Goal: Information Seeking & Learning: Learn about a topic

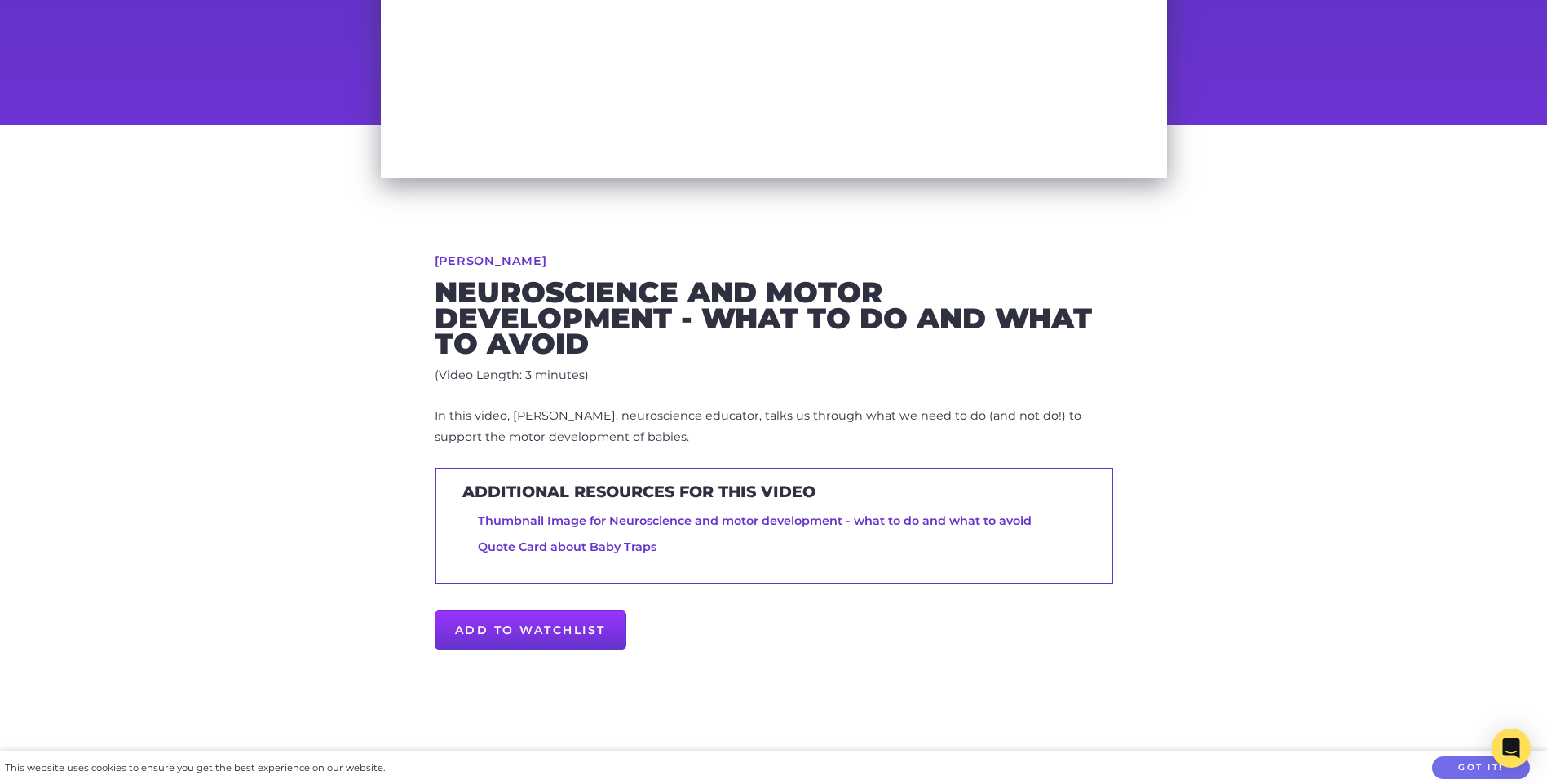
scroll to position [408, 0]
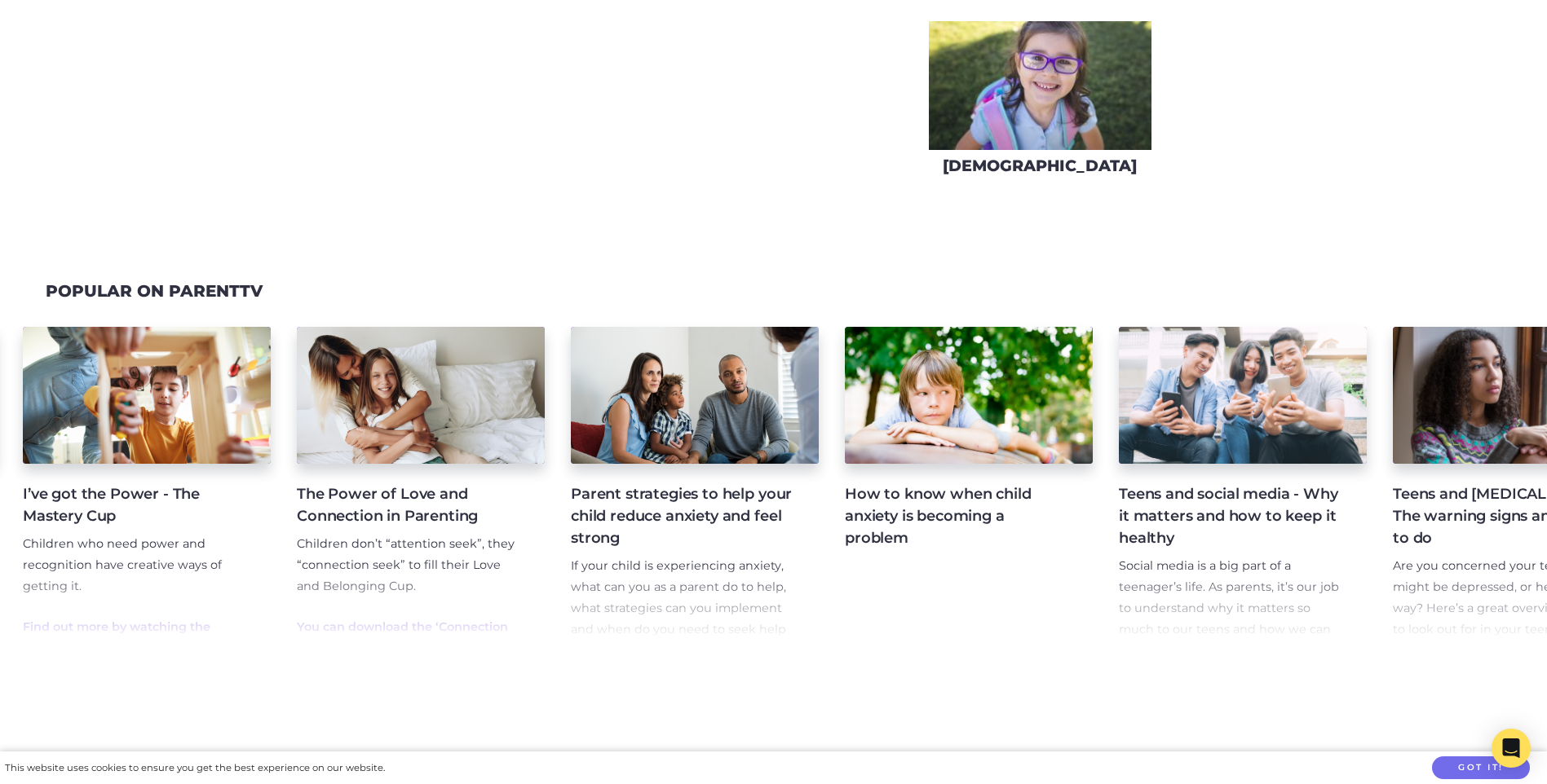
scroll to position [0, 458]
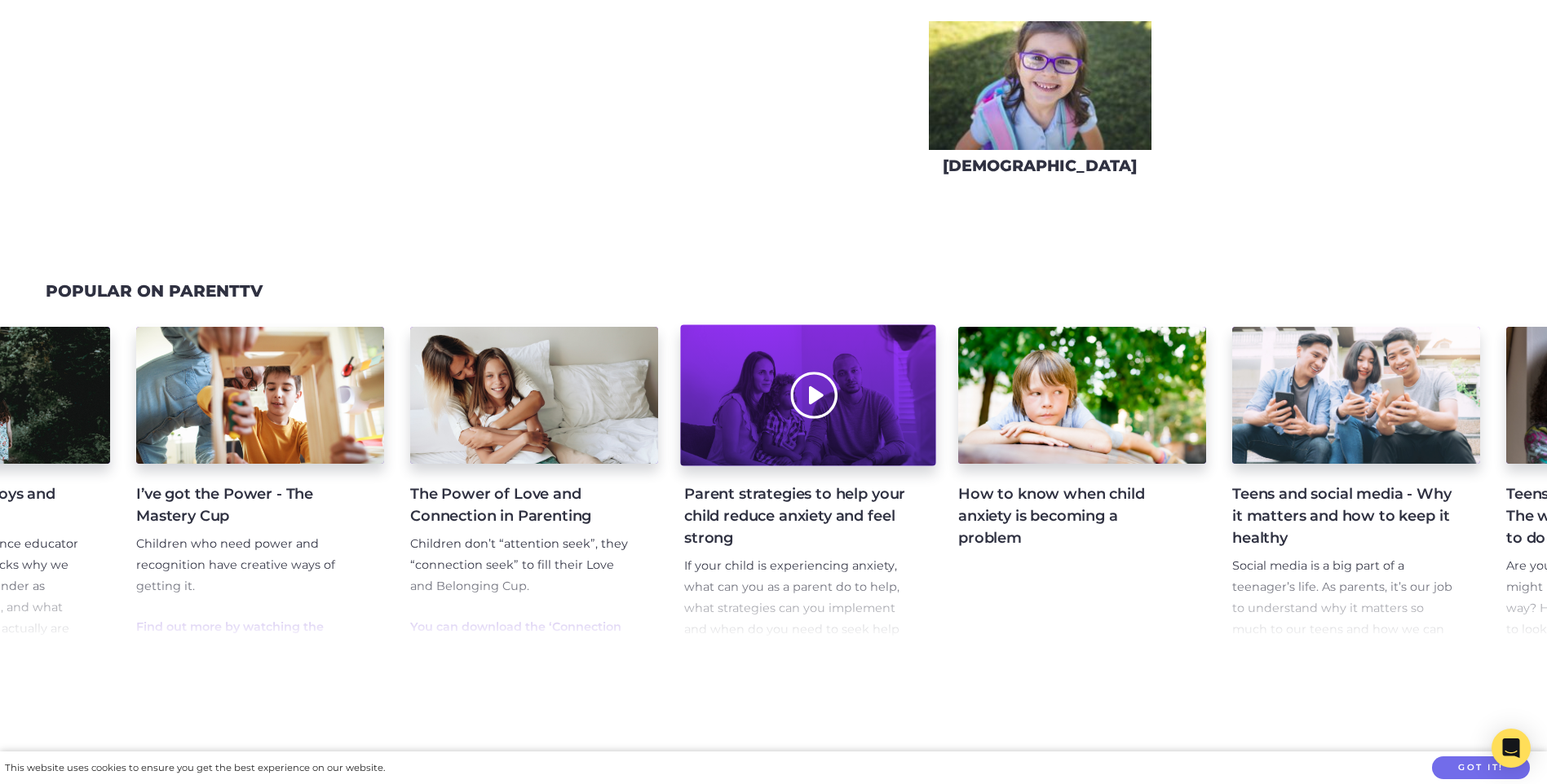
click at [812, 439] on div at bounding box center [808, 395] width 255 height 141
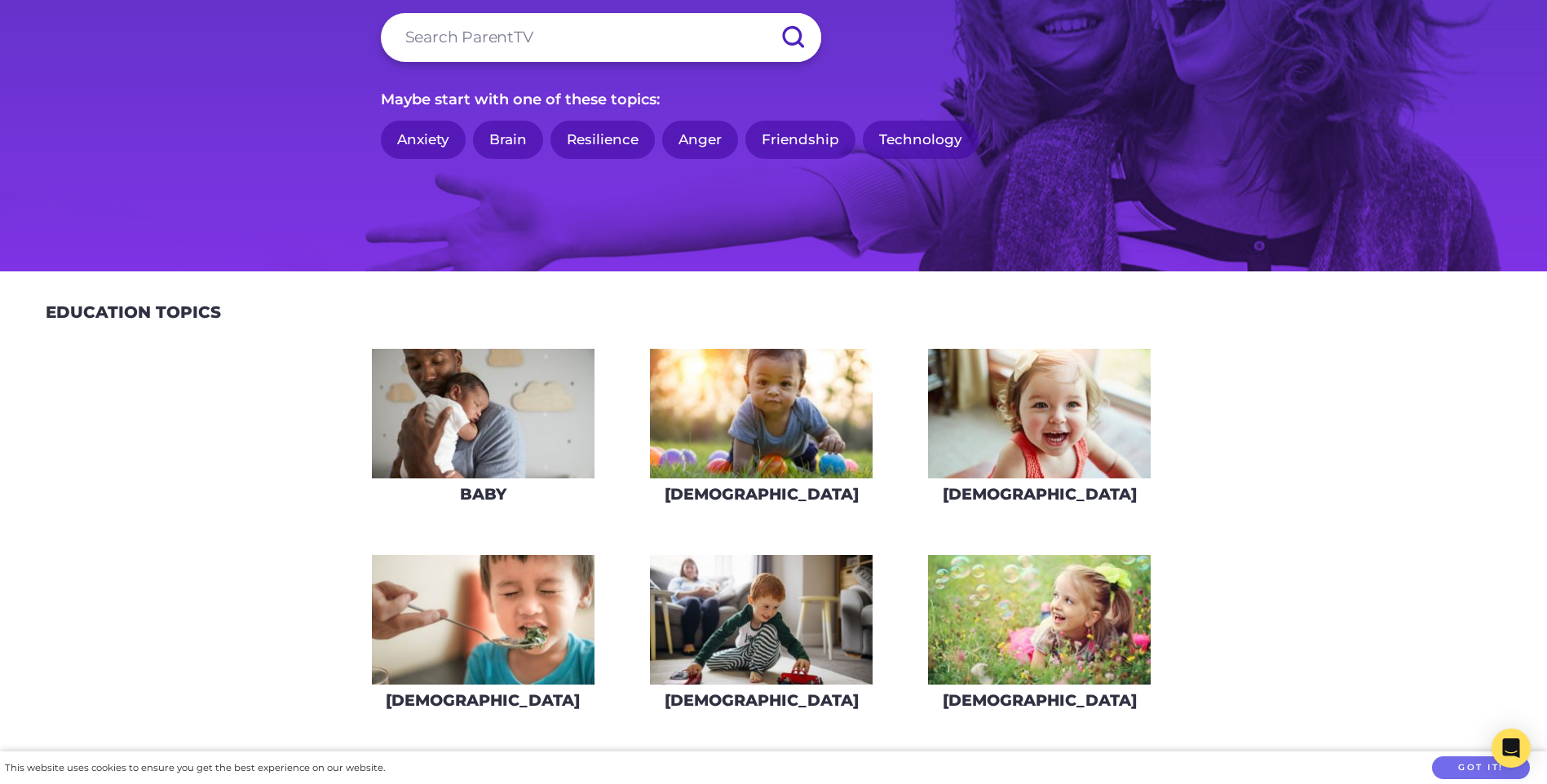
scroll to position [489, 0]
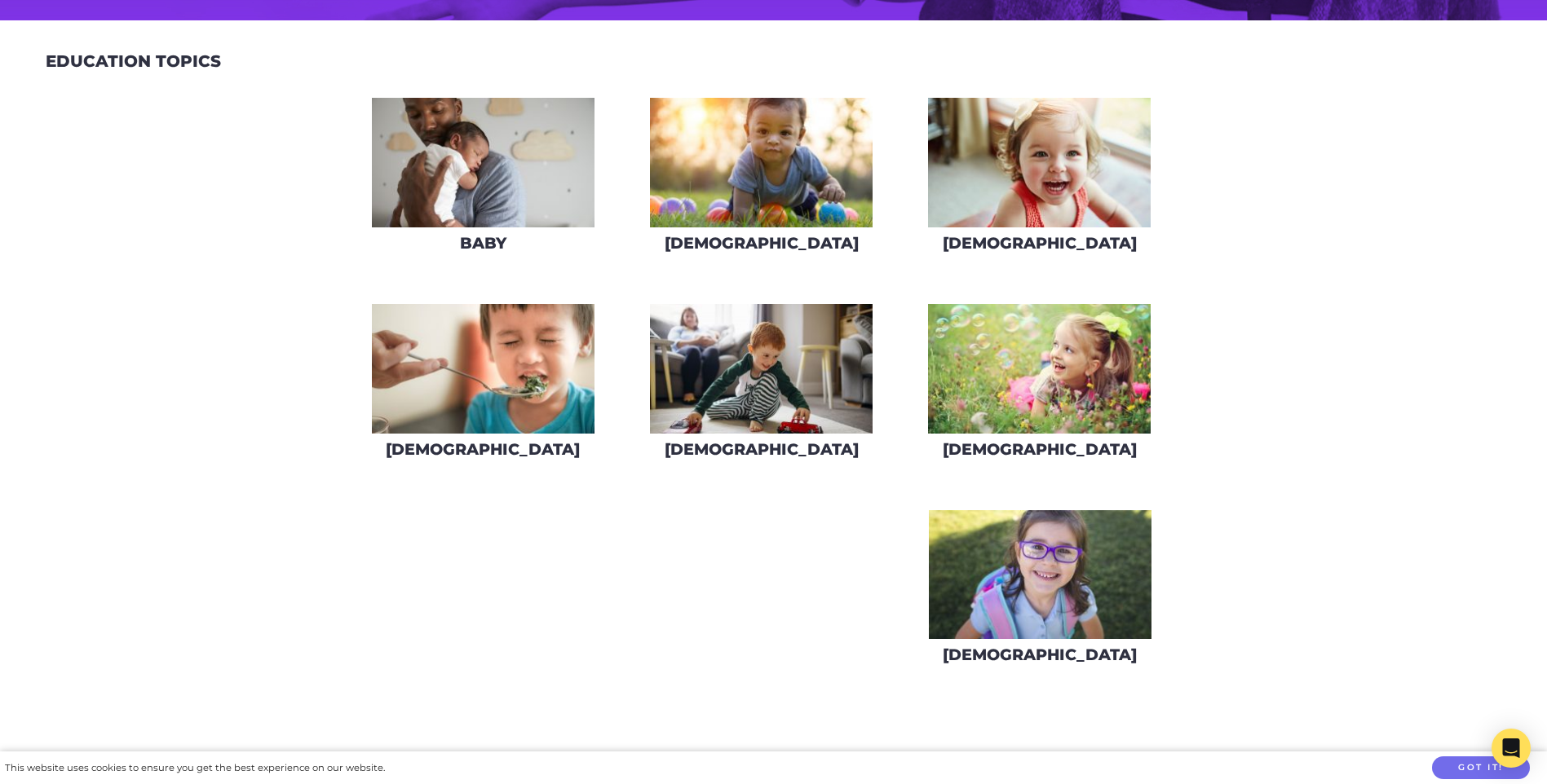
click at [541, 368] on img at bounding box center [483, 369] width 223 height 130
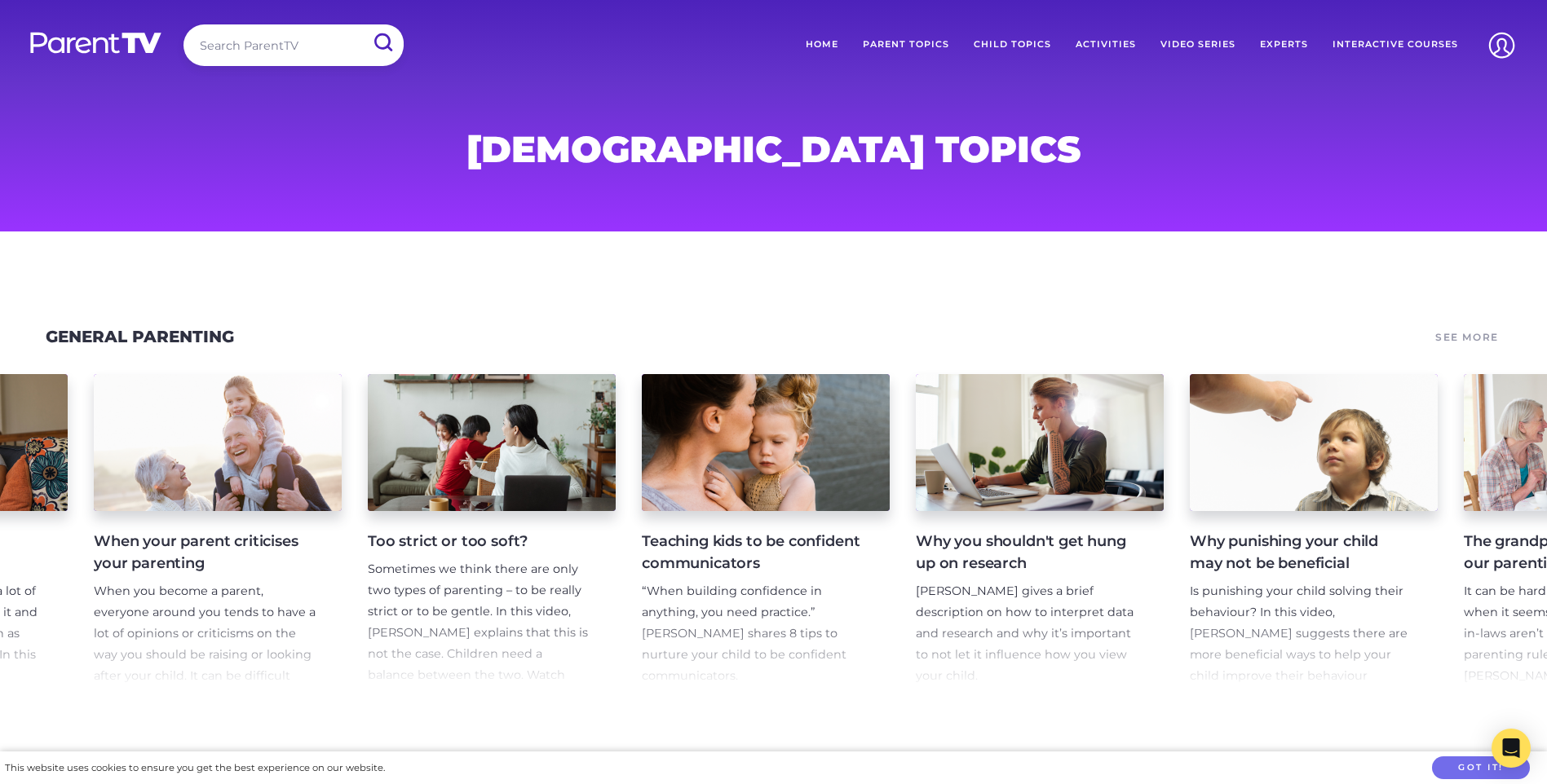
scroll to position [0, 2507]
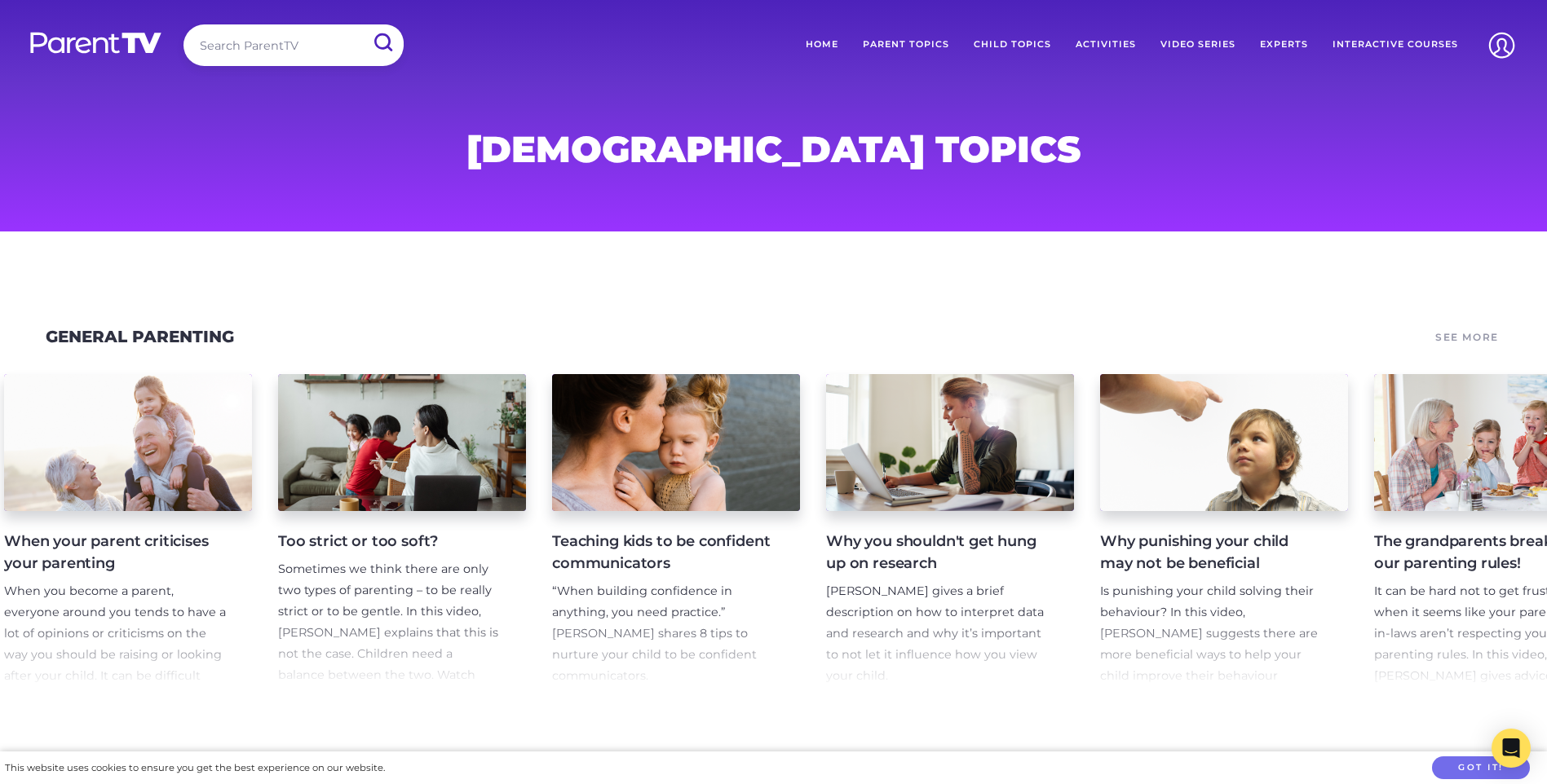
click at [275, 49] on input "search" at bounding box center [294, 45] width 221 height 42
type input "school transition"
click at [361, 25] on input "submit" at bounding box center [383, 43] width 43 height 37
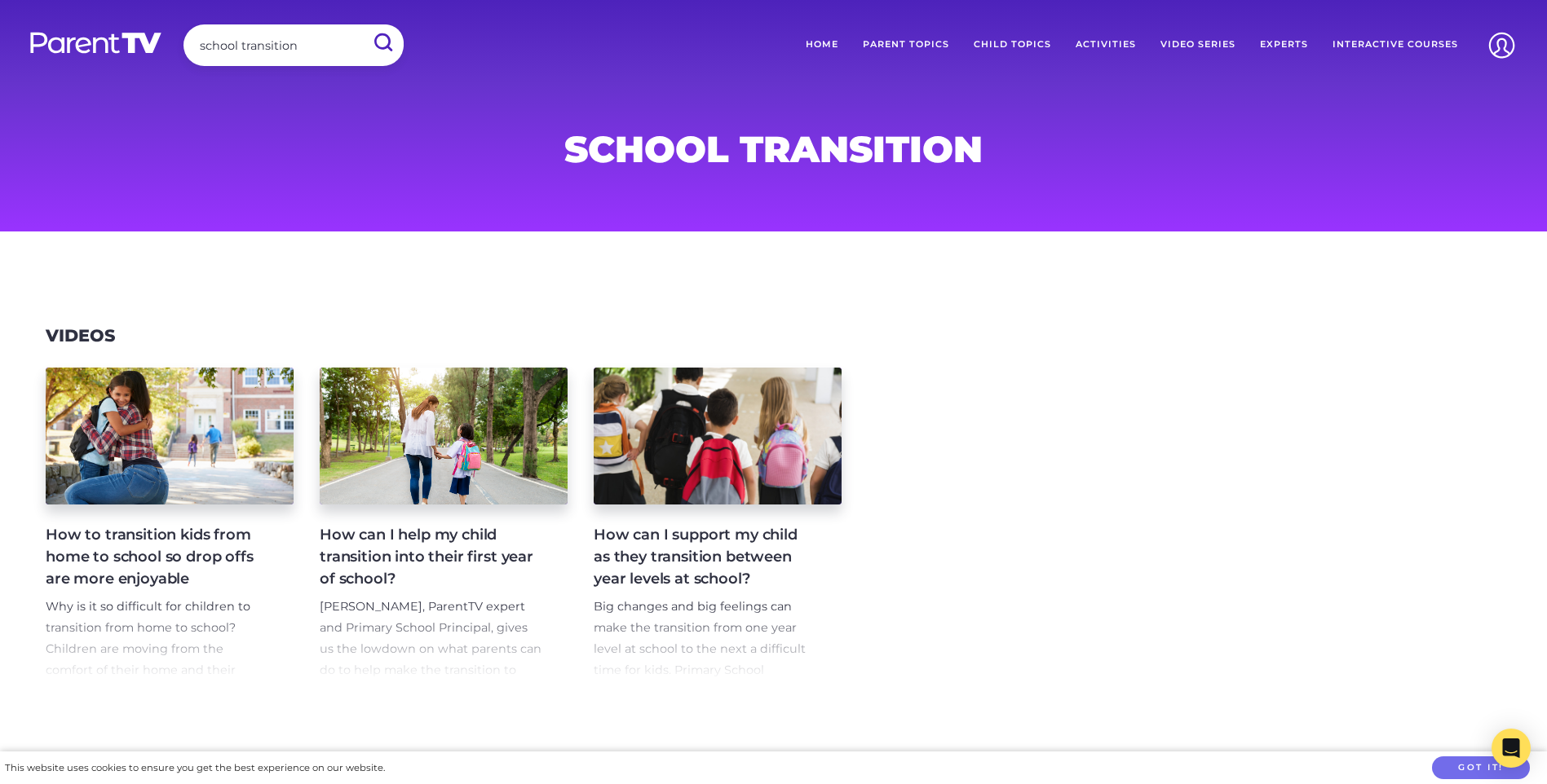
click at [493, 550] on h4 "How can I help my child transition into their first year of school?" at bounding box center [430, 557] width 222 height 66
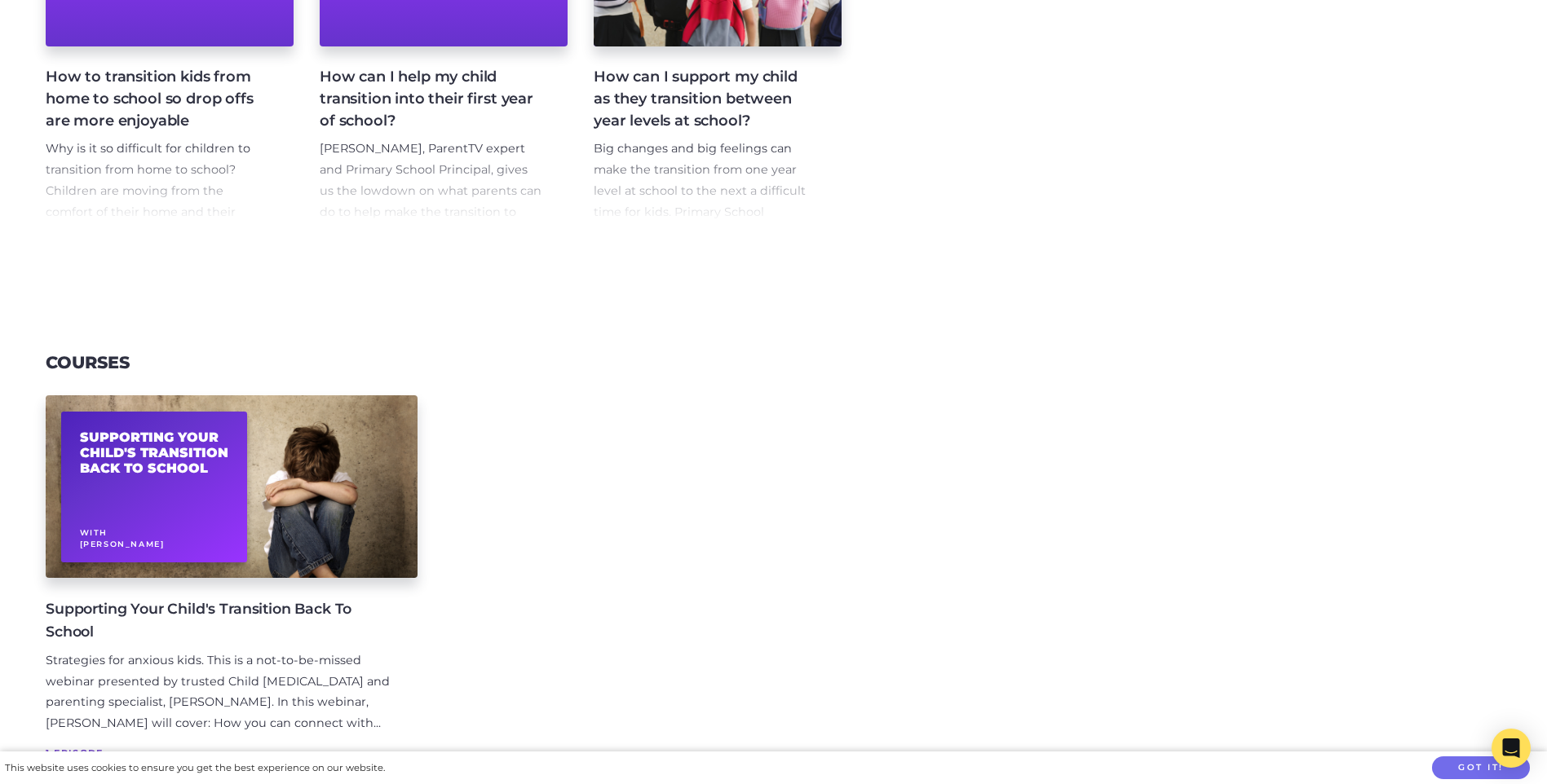
scroll to position [489, 0]
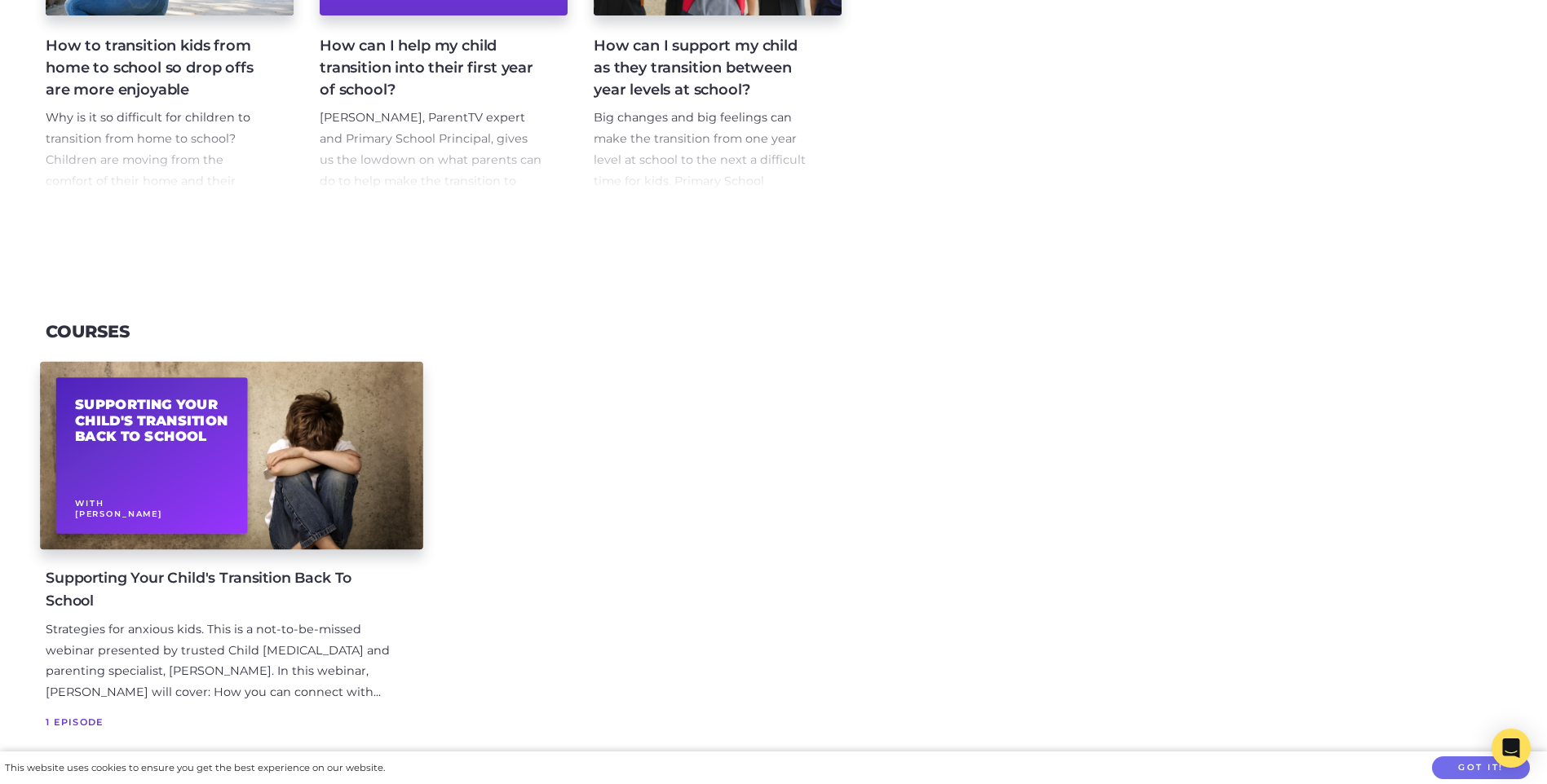
click at [171, 428] on h2 "Supporting Your Child's Transition Back To School" at bounding box center [151, 421] width 154 height 48
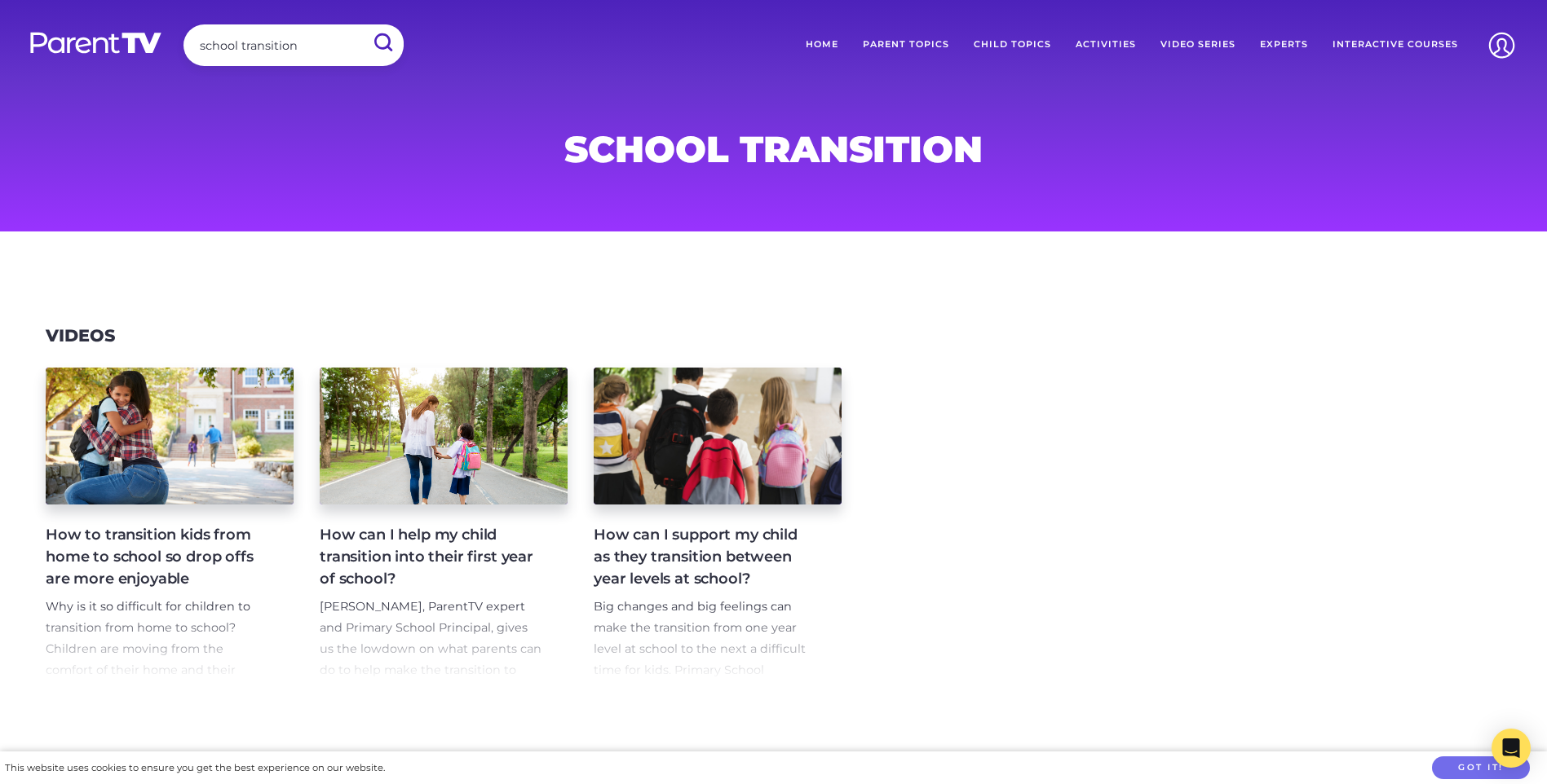
drag, startPoint x: 303, startPoint y: 46, endPoint x: 241, endPoint y: 47, distance: 62.0
click at [241, 47] on input "school transition" at bounding box center [294, 45] width 221 height 42
type input "school readiness"
click at [361, 25] on input "submit" at bounding box center [383, 43] width 43 height 37
click at [318, 51] on input "search" at bounding box center [294, 45] width 221 height 42
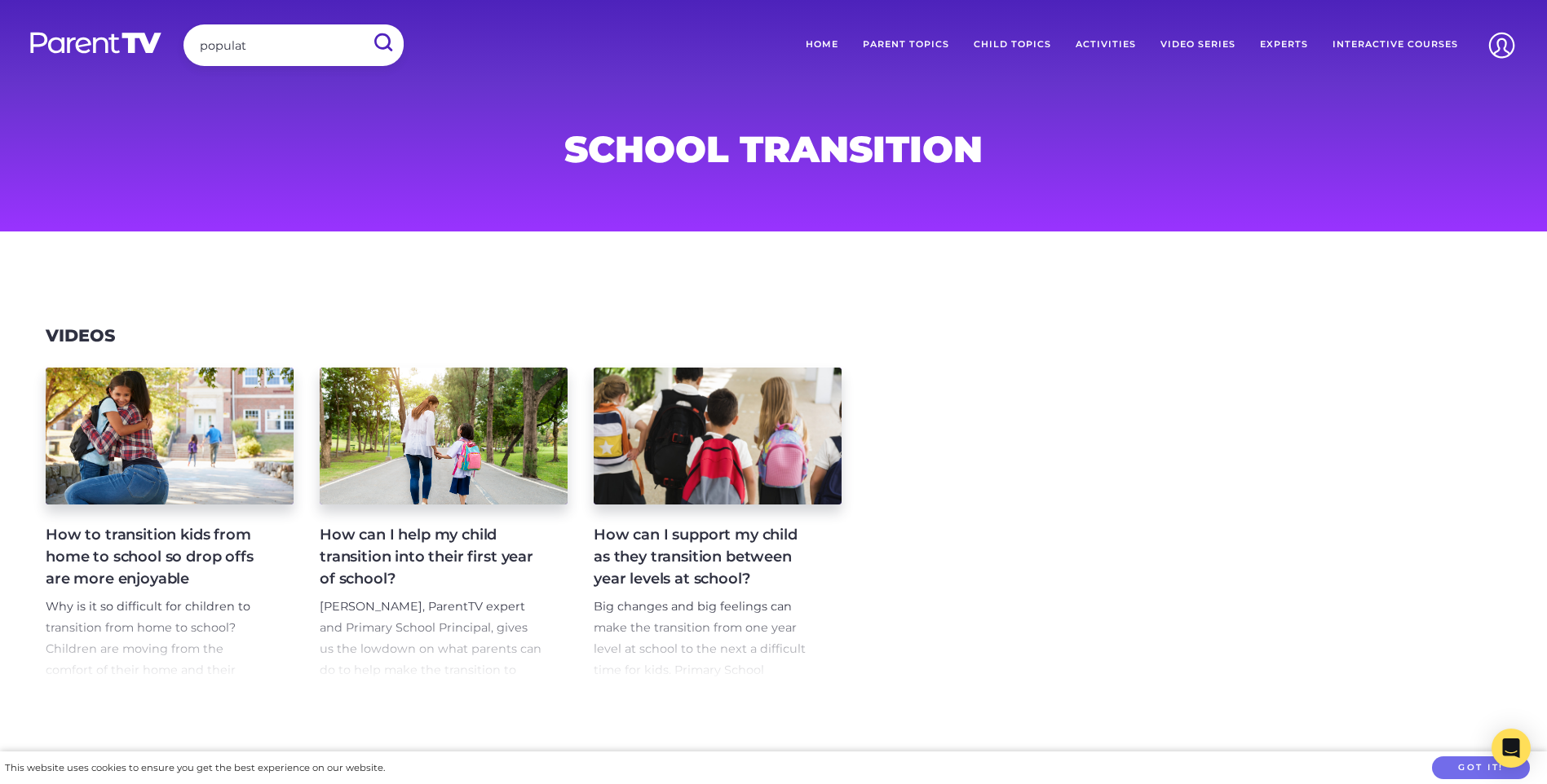
type input "populat"
click at [361, 25] on input "submit" at bounding box center [383, 43] width 43 height 37
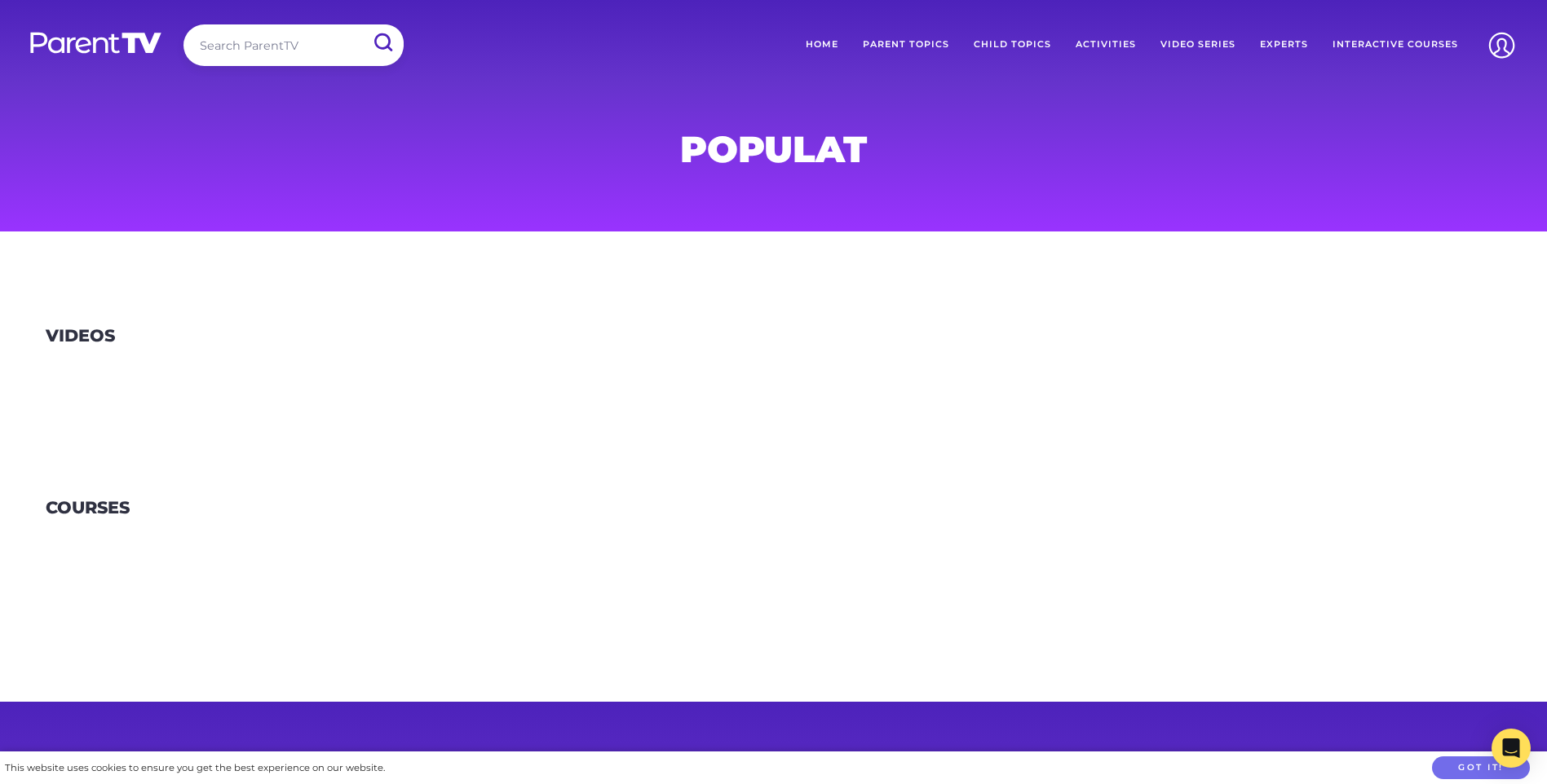
click at [217, 35] on input "search" at bounding box center [294, 45] width 221 height 42
type input "popuplar"
click at [361, 25] on input "submit" at bounding box center [383, 43] width 43 height 37
click at [284, 53] on input "search" at bounding box center [294, 45] width 221 height 42
type input "popular"
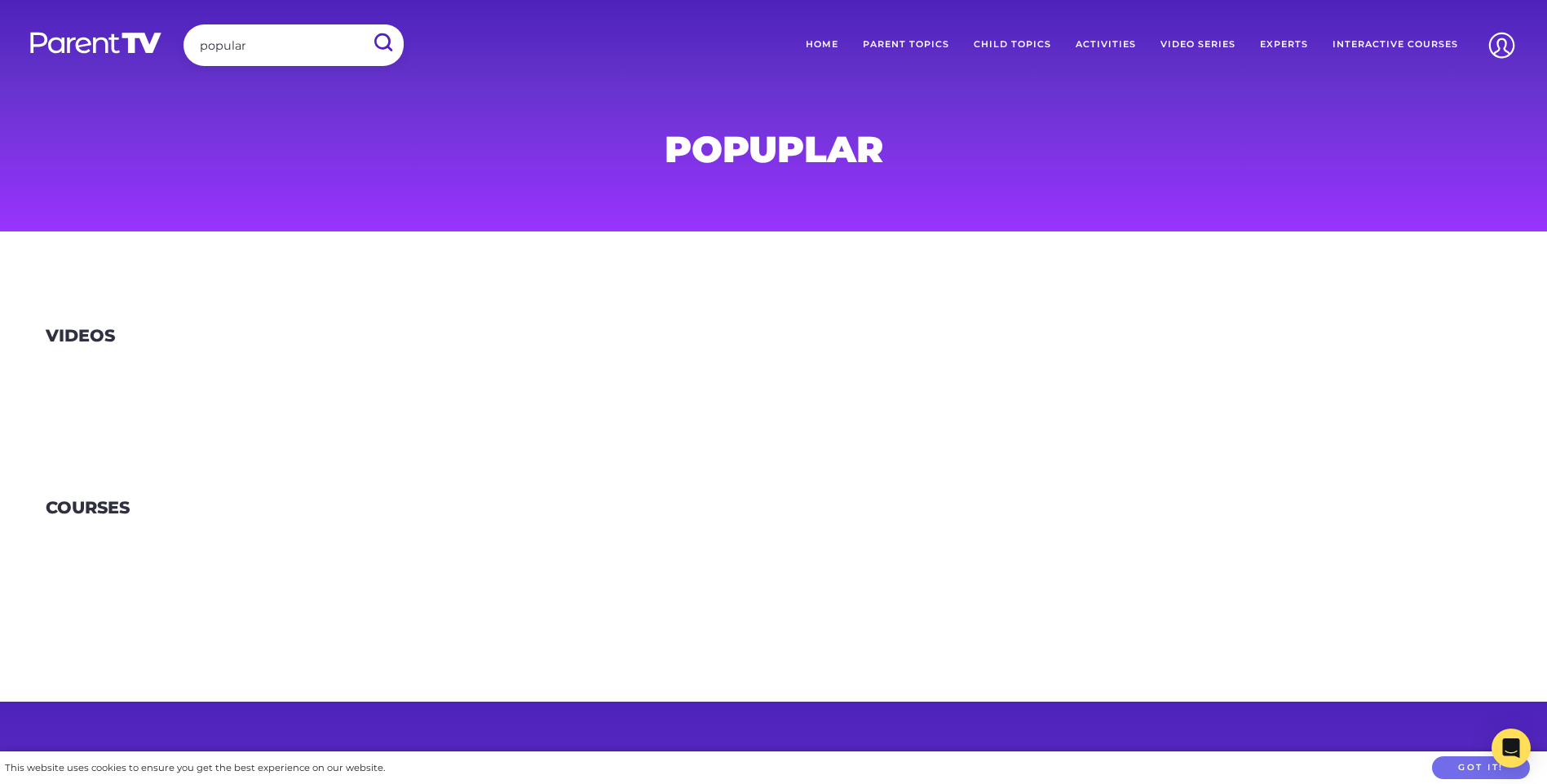
click at [361, 25] on input "submit" at bounding box center [383, 43] width 43 height 37
click at [906, 43] on link "Parent Topics" at bounding box center [906, 45] width 111 height 41
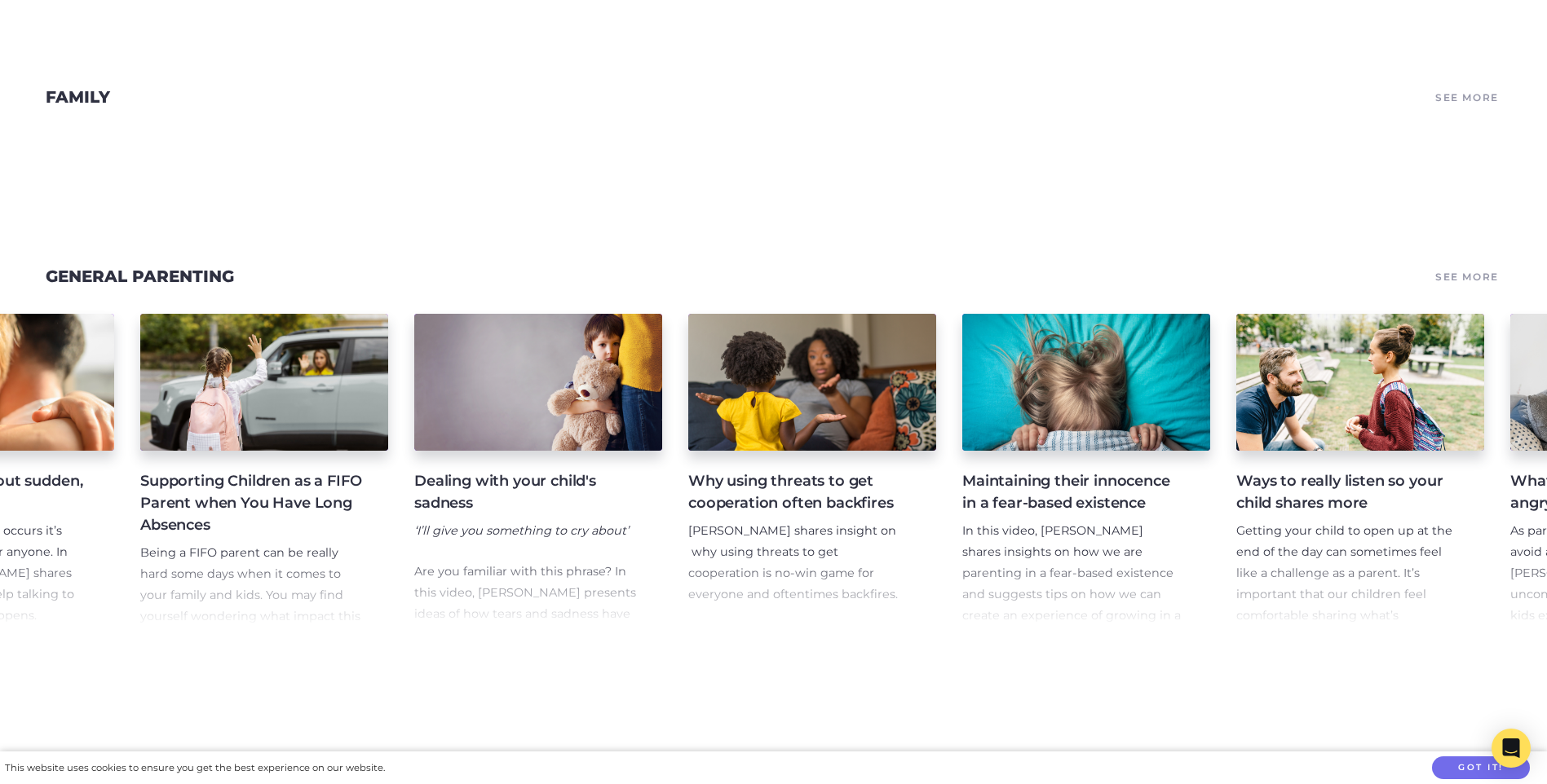
scroll to position [0, 477]
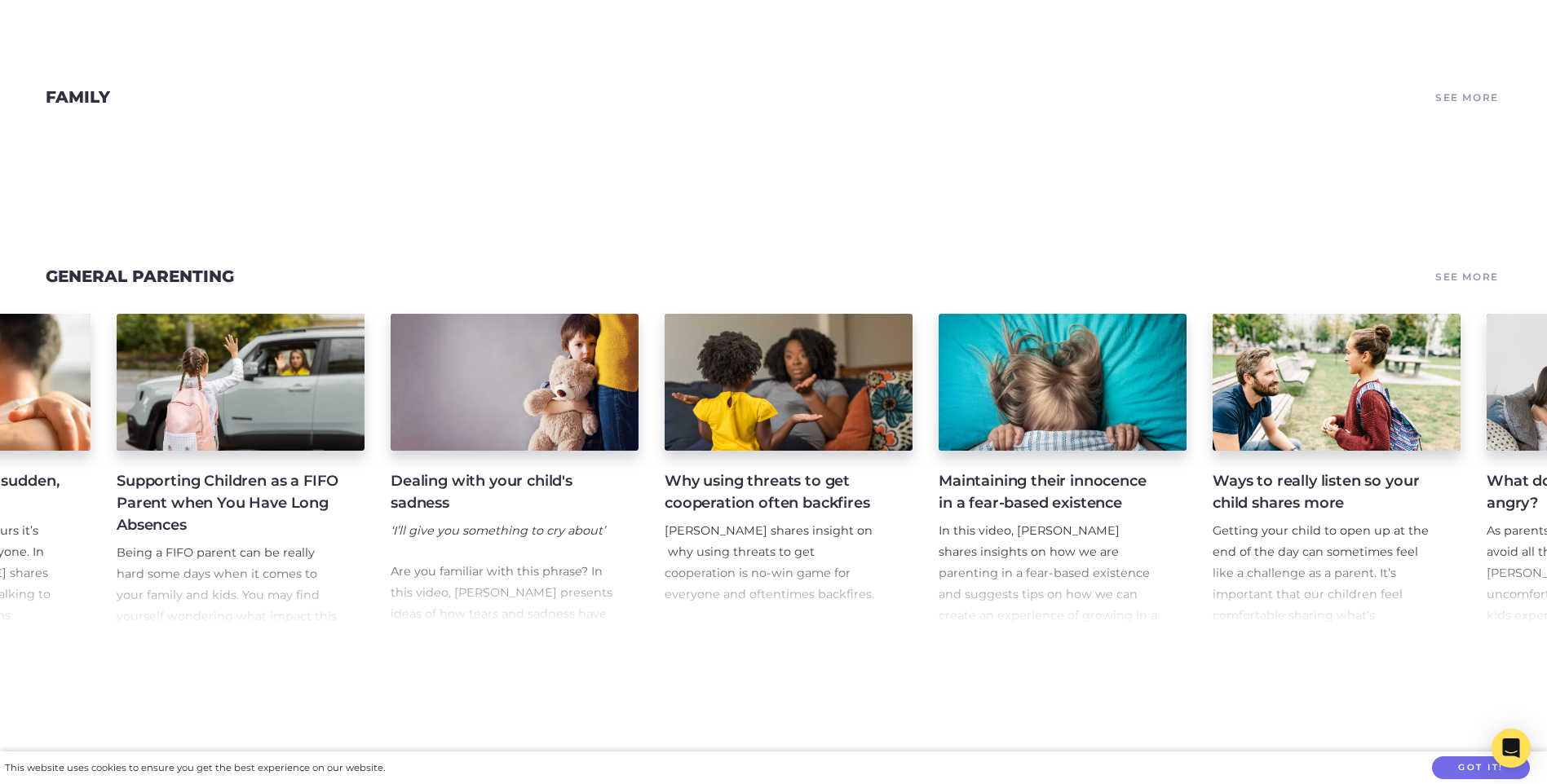
click at [1492, 288] on link "See More" at bounding box center [1466, 276] width 68 height 23
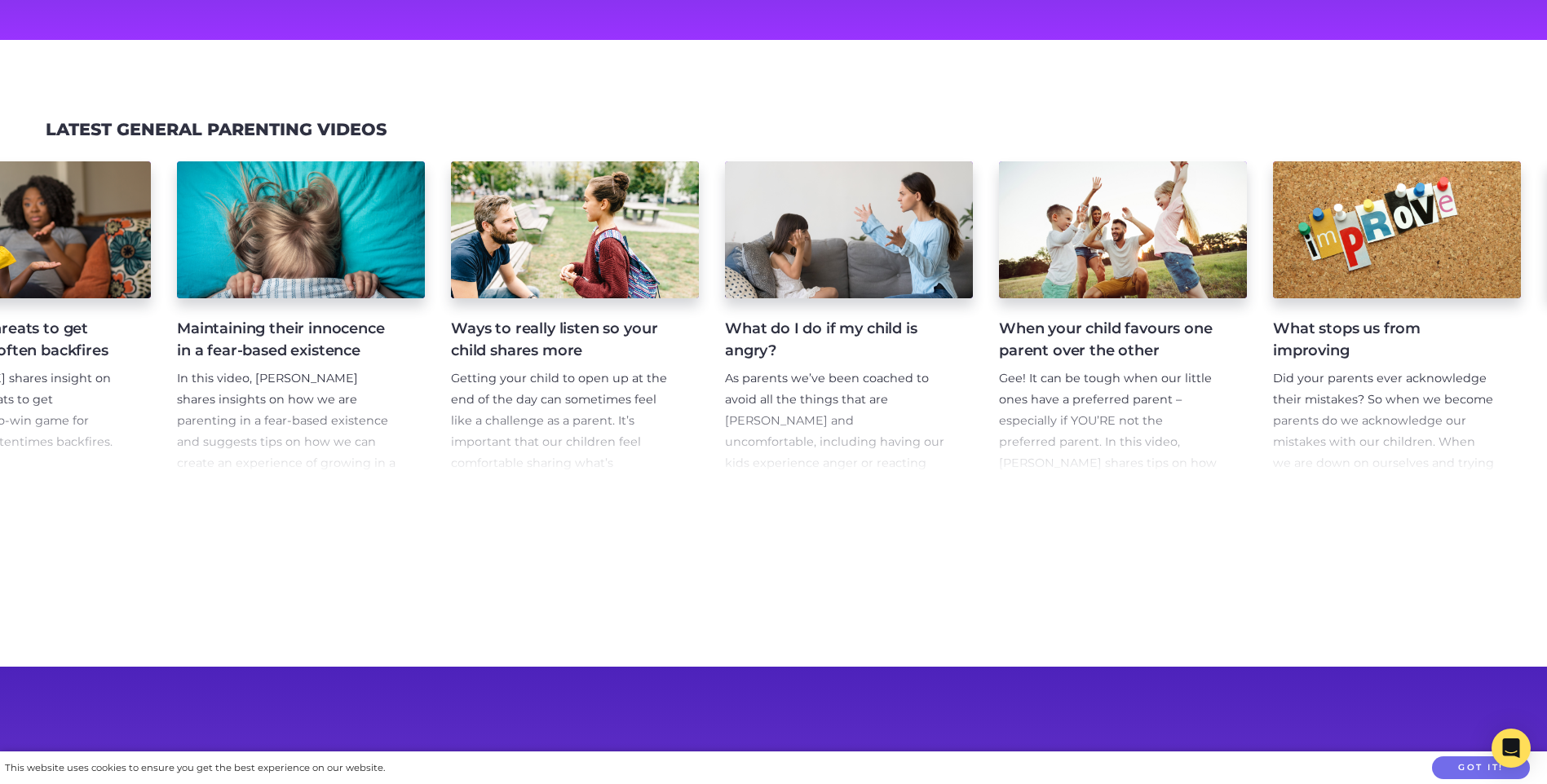
scroll to position [163, 0]
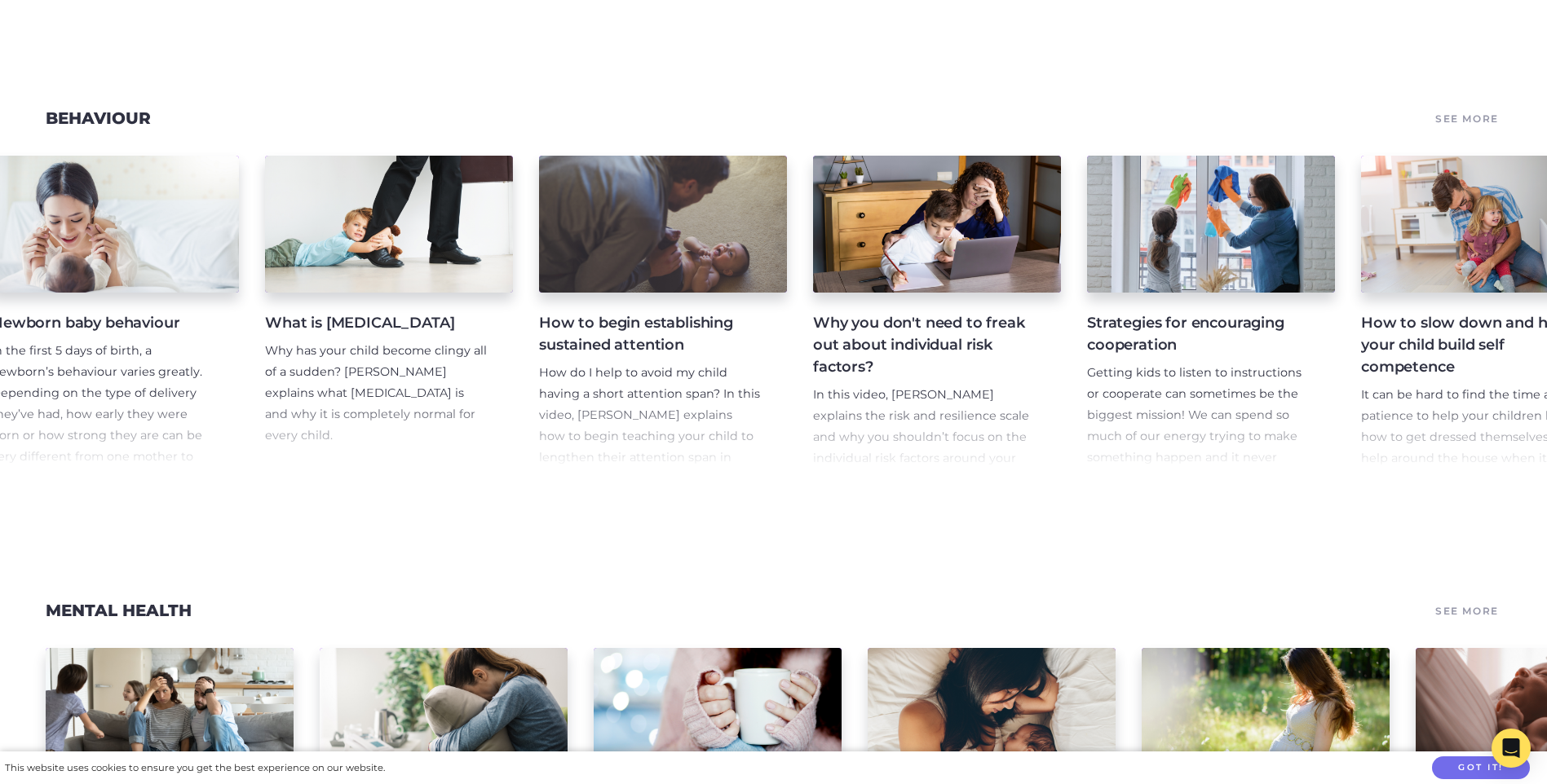
scroll to position [0, 2535]
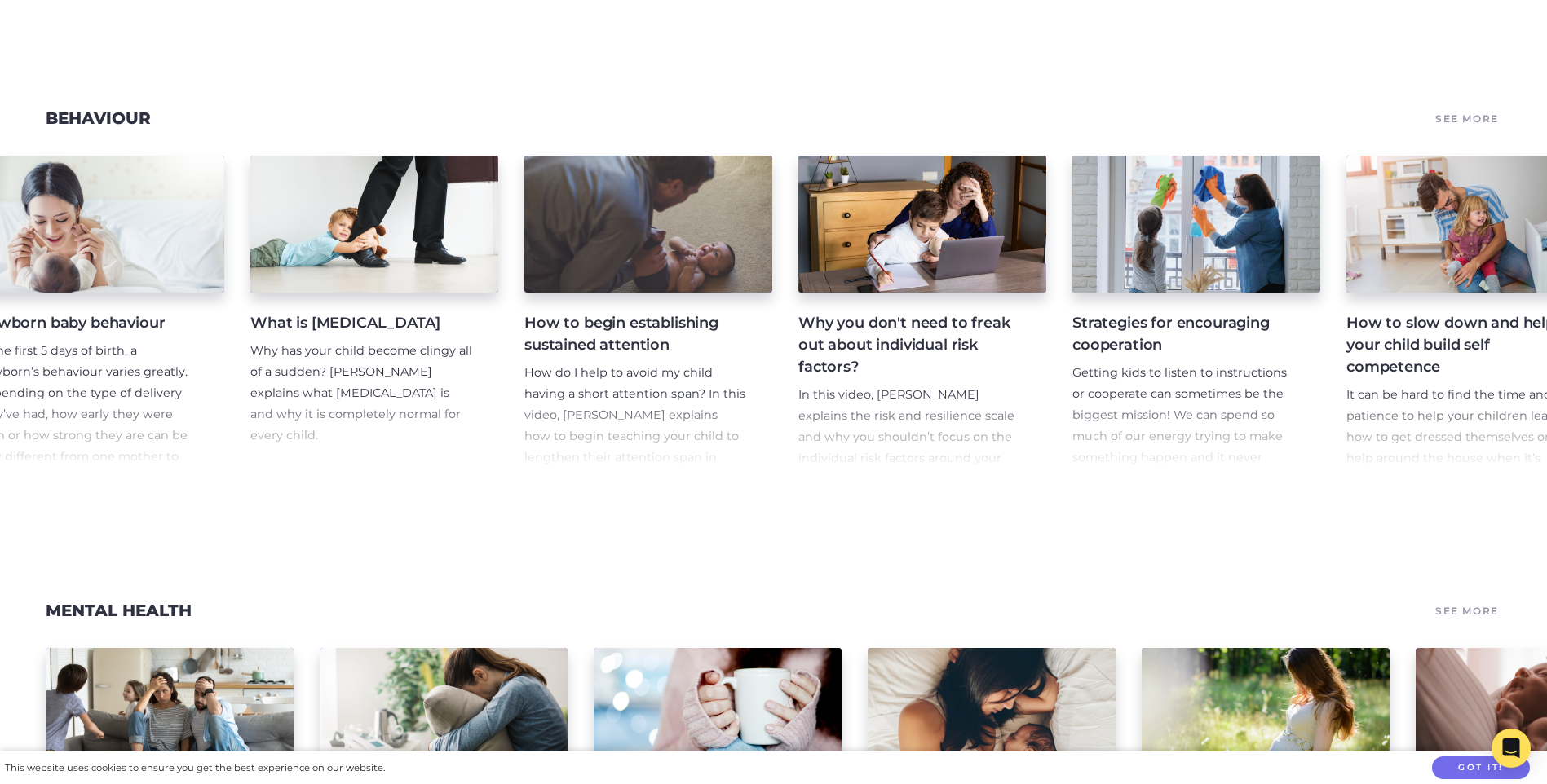
click at [876, 359] on h4 "Why you don't need to freak out about individual risk factors?" at bounding box center [909, 346] width 222 height 66
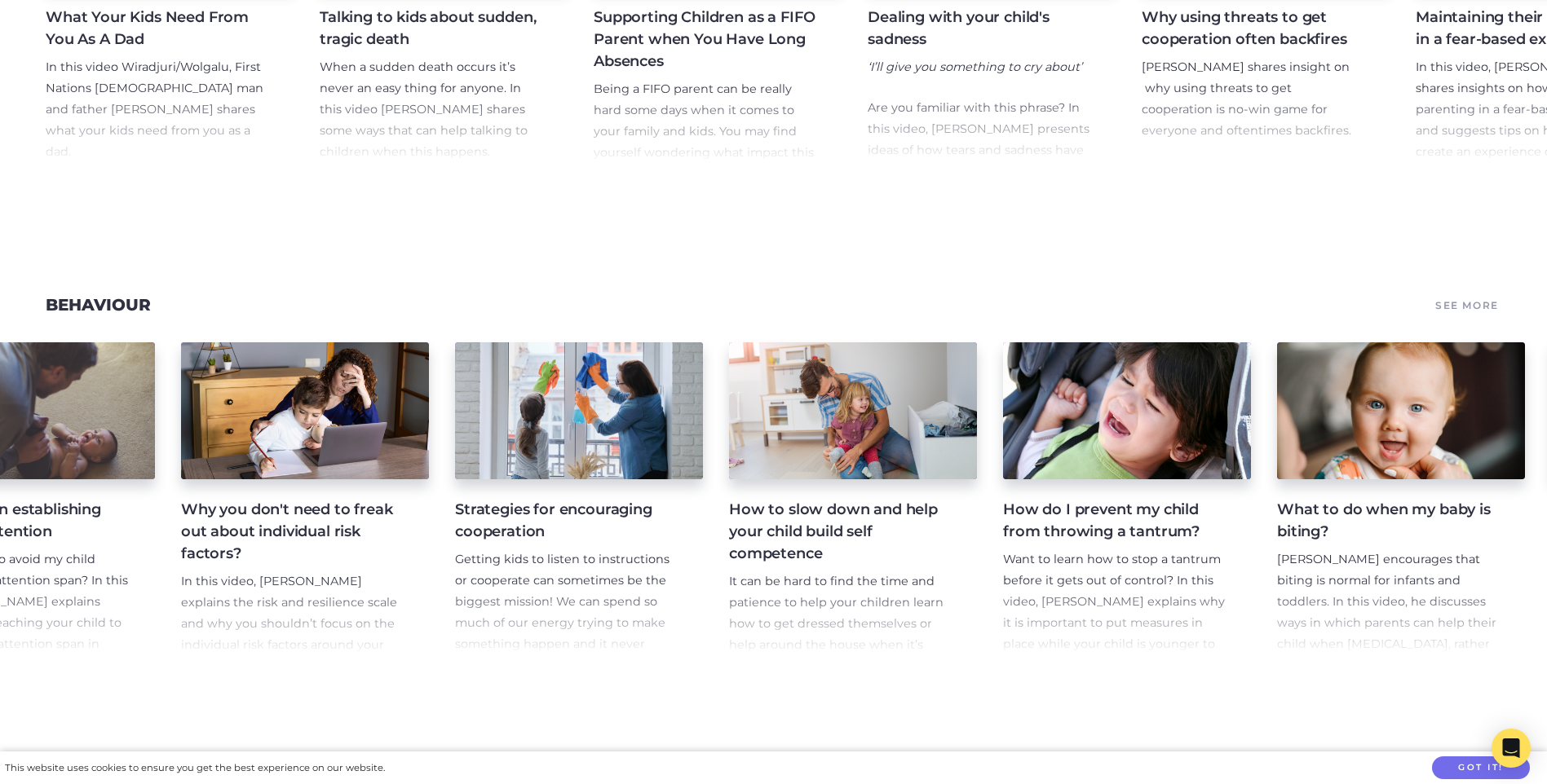
scroll to position [0, 3156]
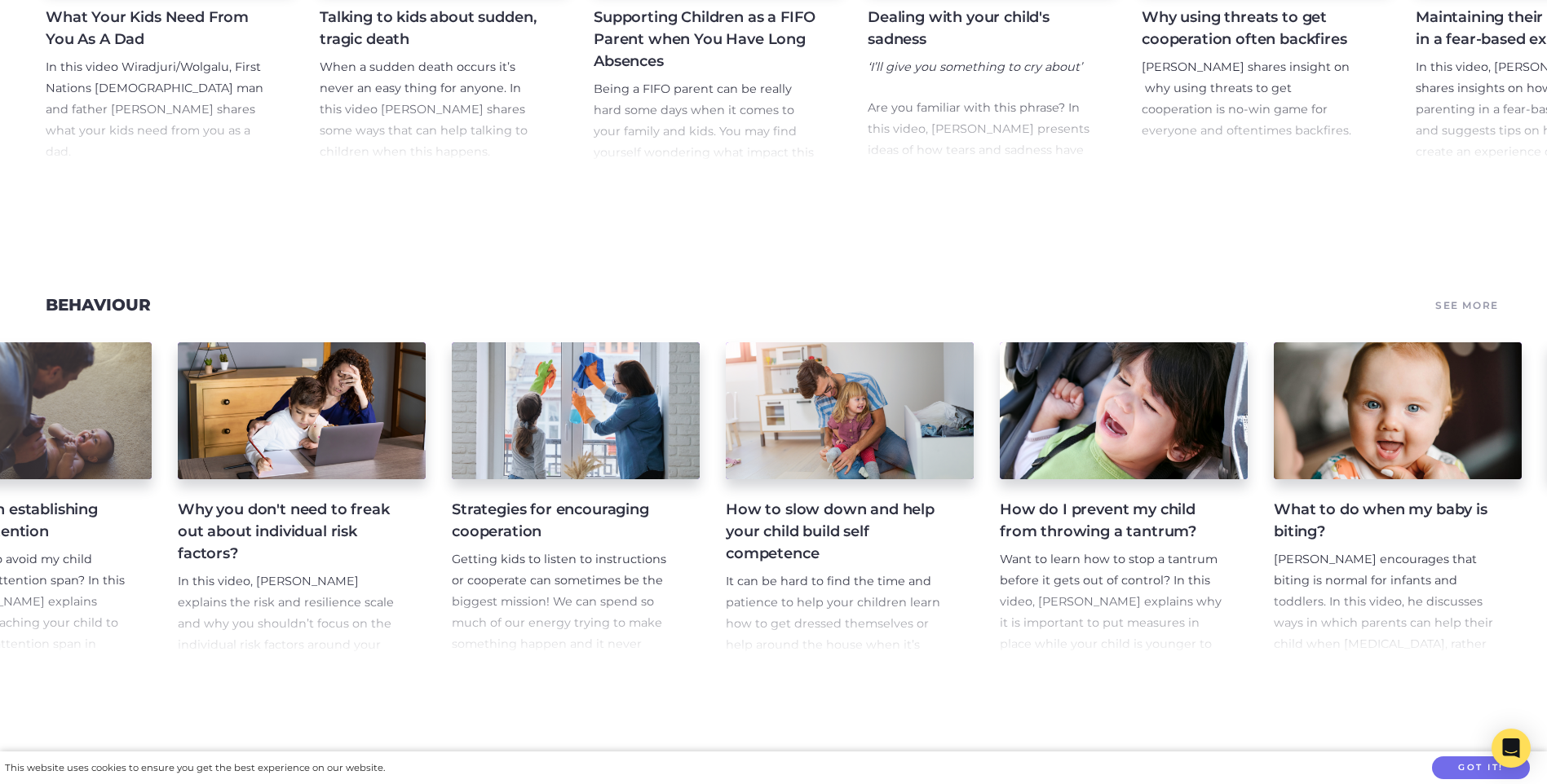
click at [769, 557] on h4 "How to slow down and help your child build self competence" at bounding box center [837, 531] width 222 height 66
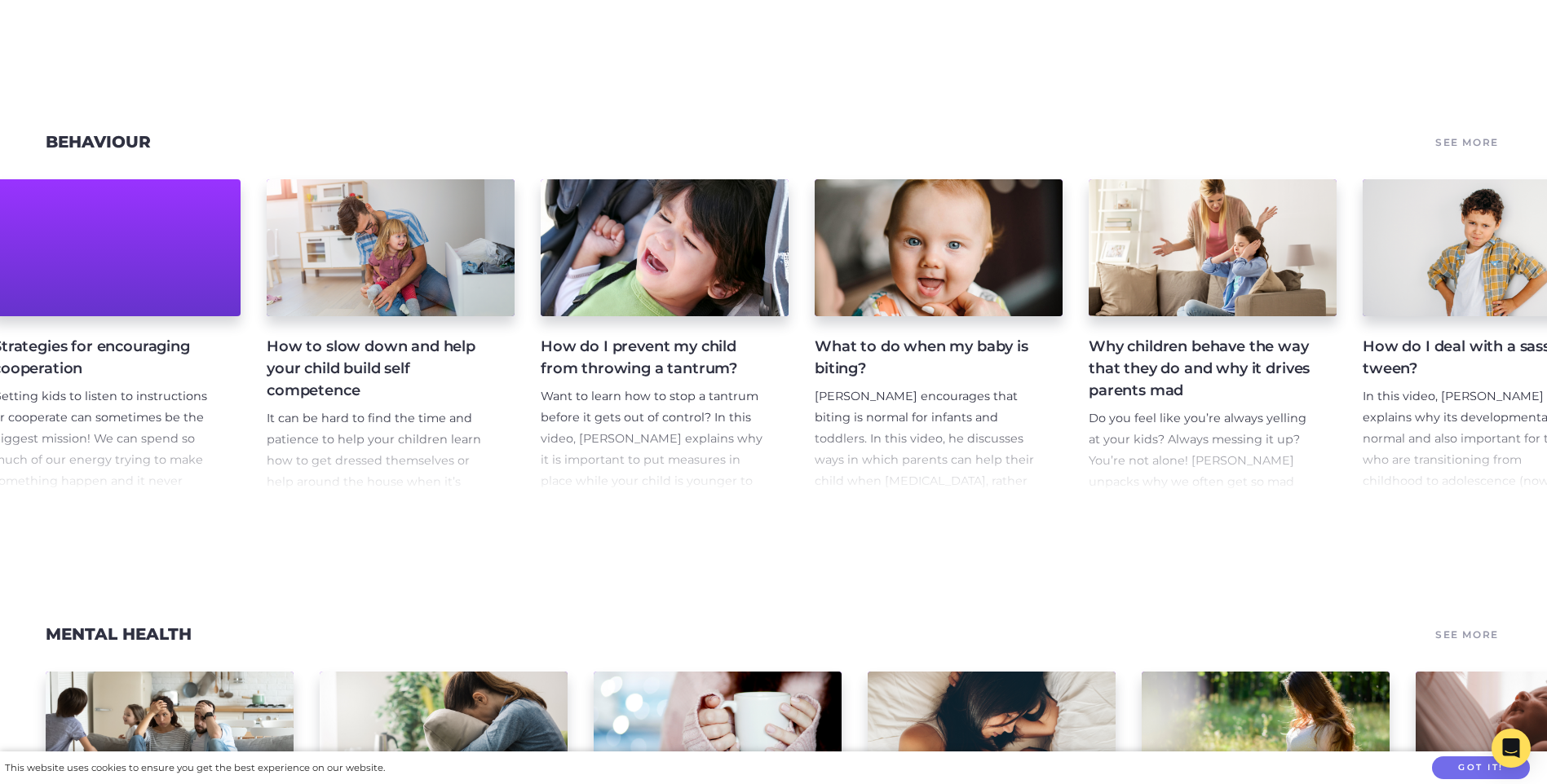
scroll to position [0, 3654]
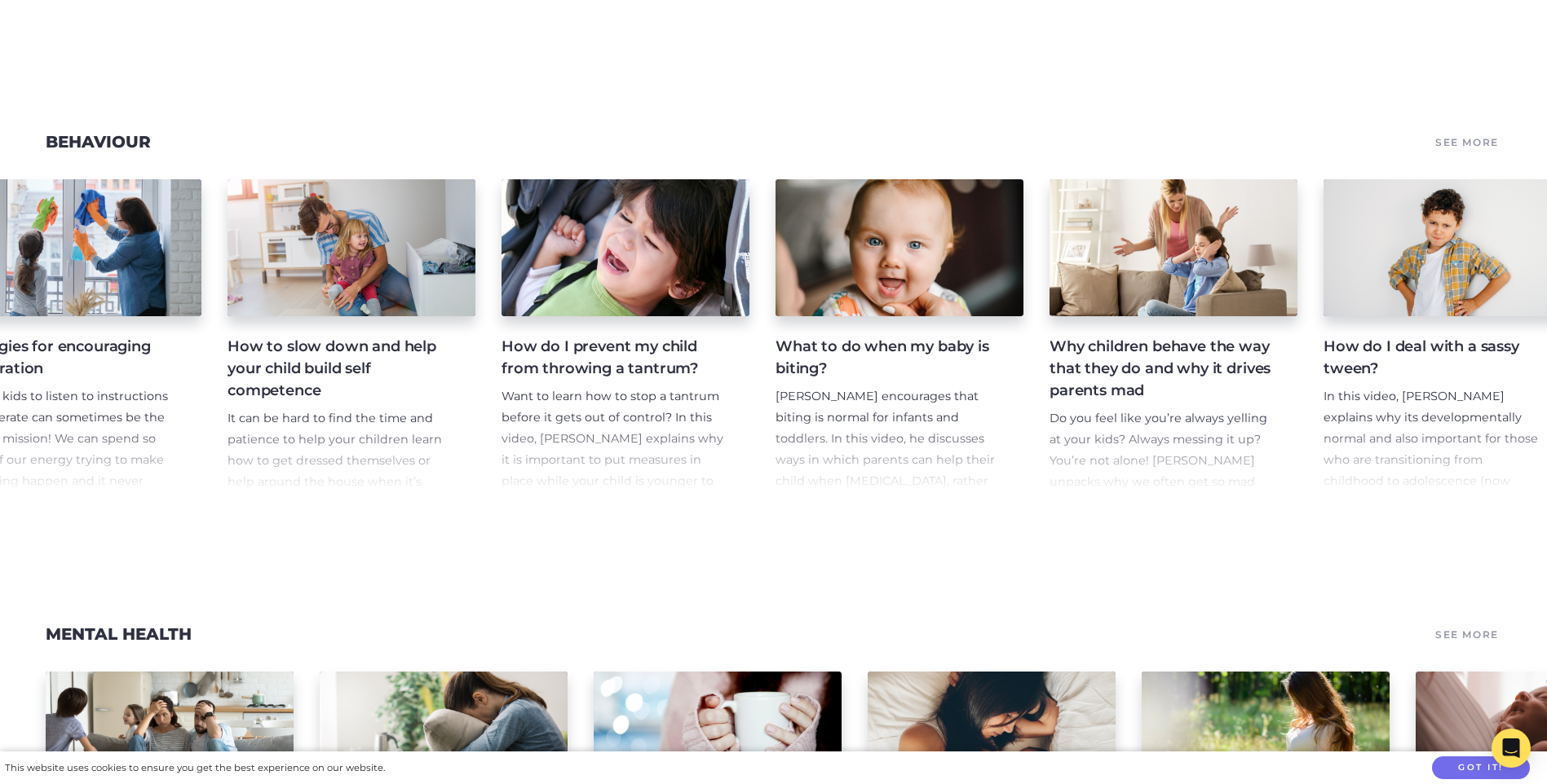
click at [1149, 401] on h4 "Why children behave the way that they do and why it drives parents mad" at bounding box center [1160, 369] width 222 height 66
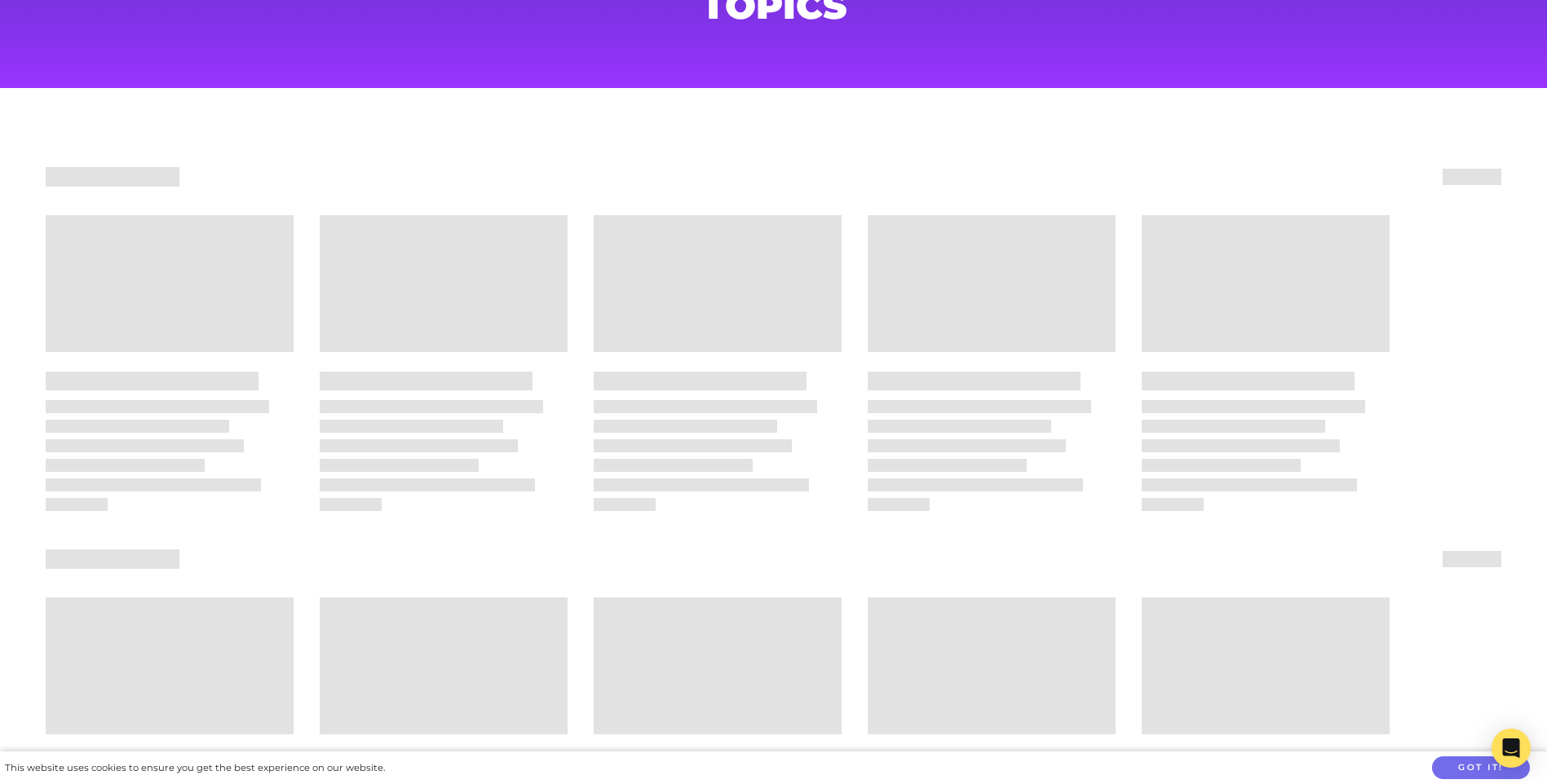
scroll to position [137, 0]
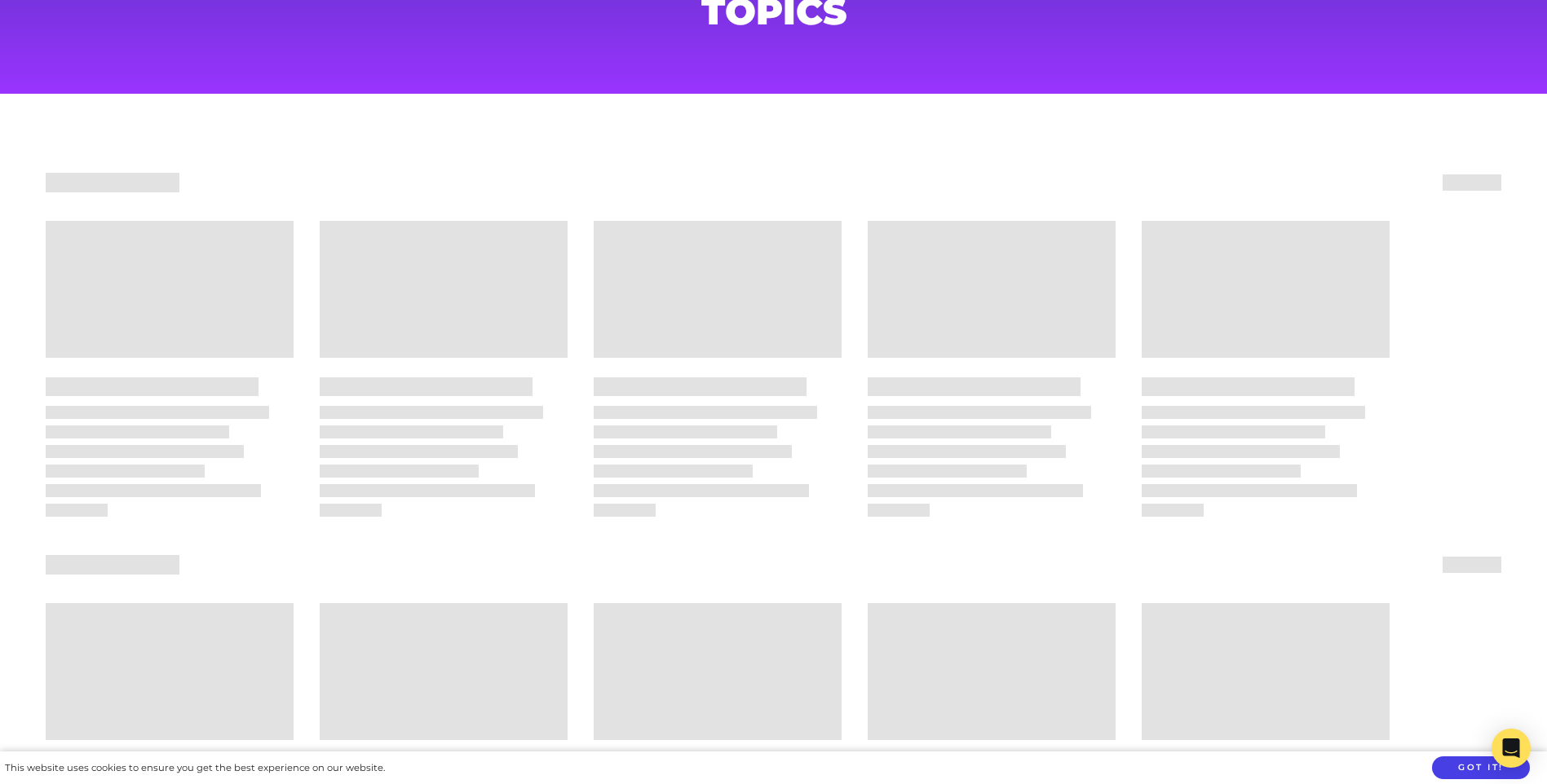
click at [1475, 761] on button "Got it!" at bounding box center [1480, 768] width 98 height 24
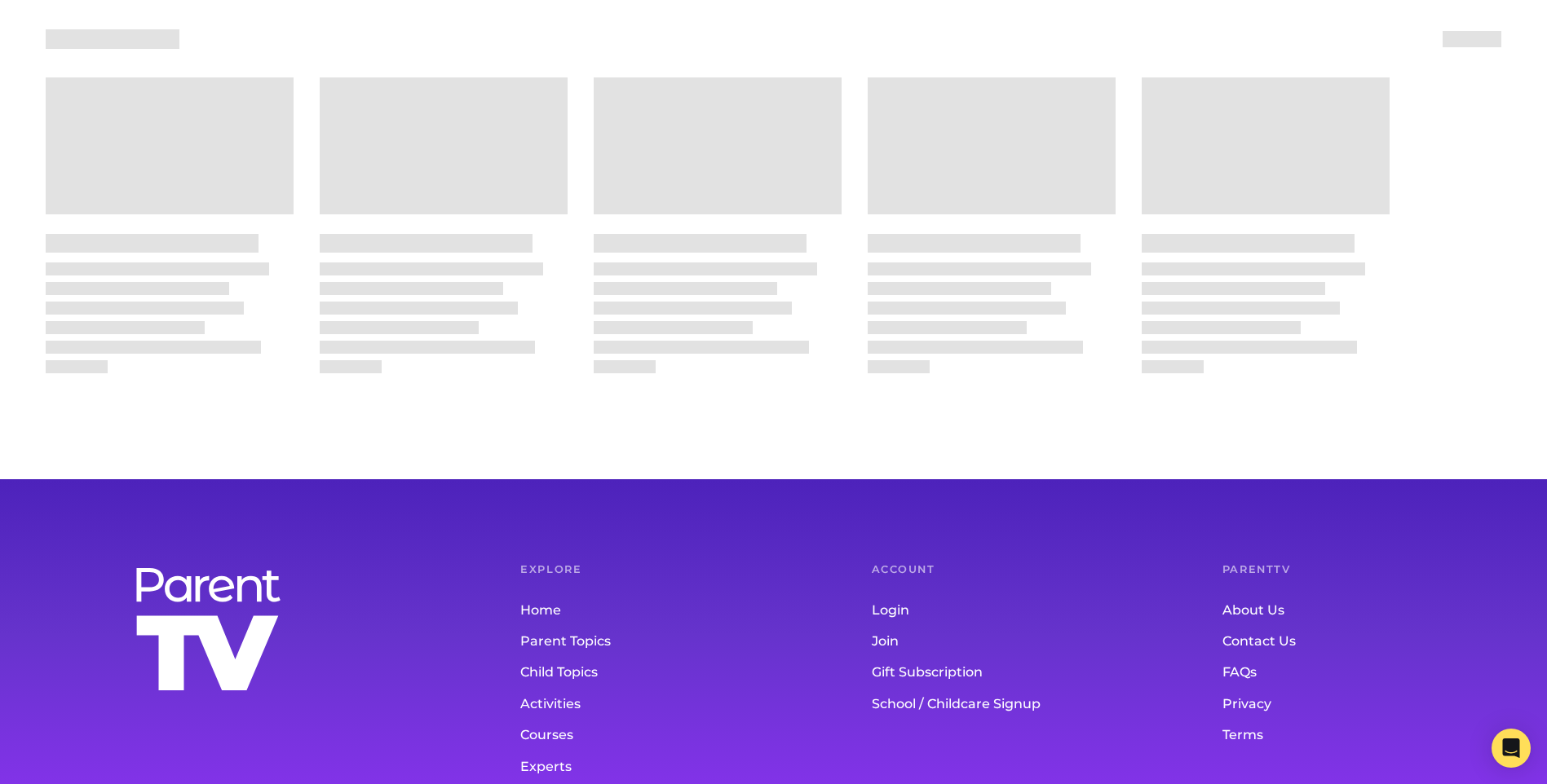
scroll to position [790, 0]
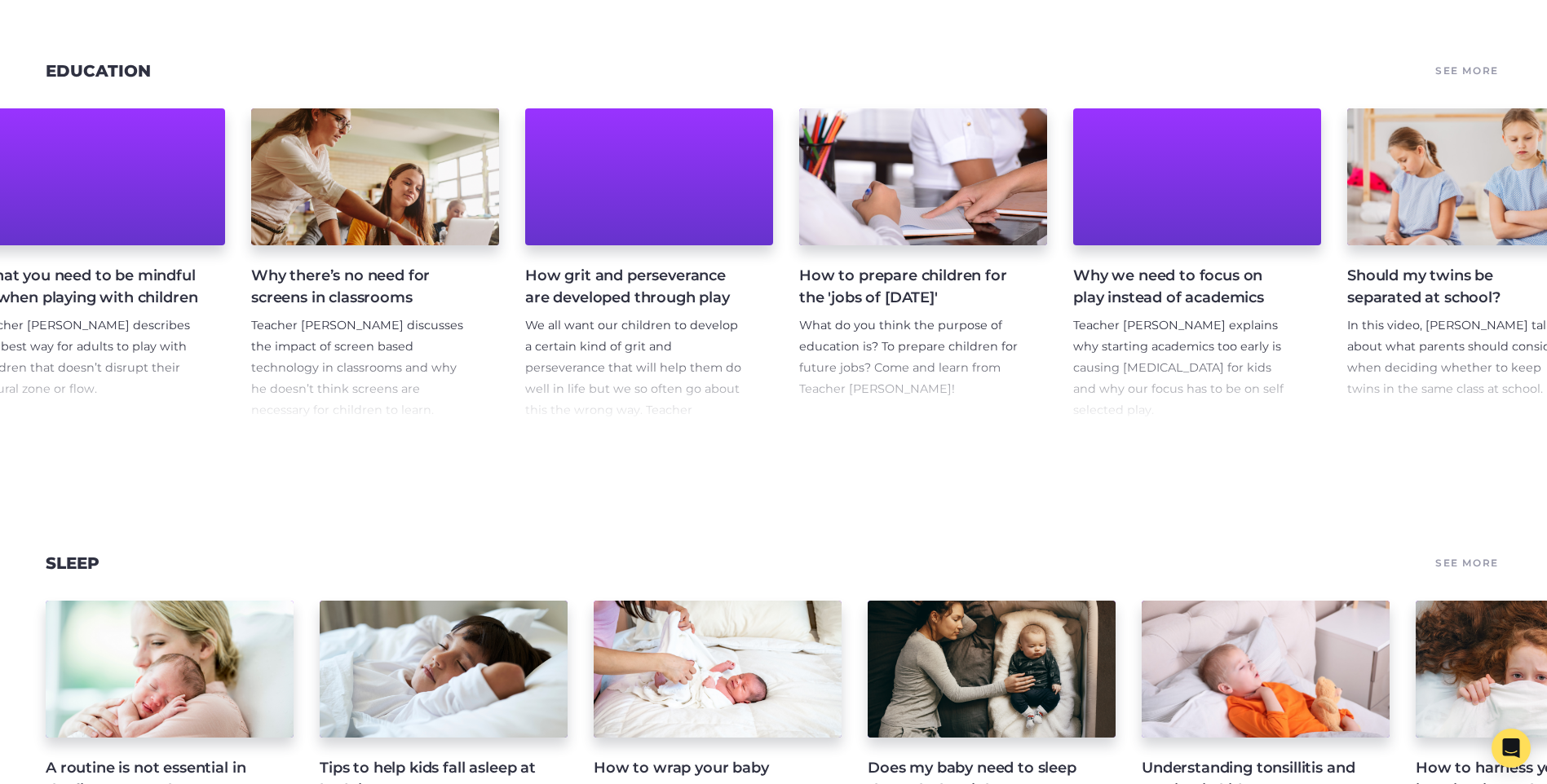
scroll to position [0, 10488]
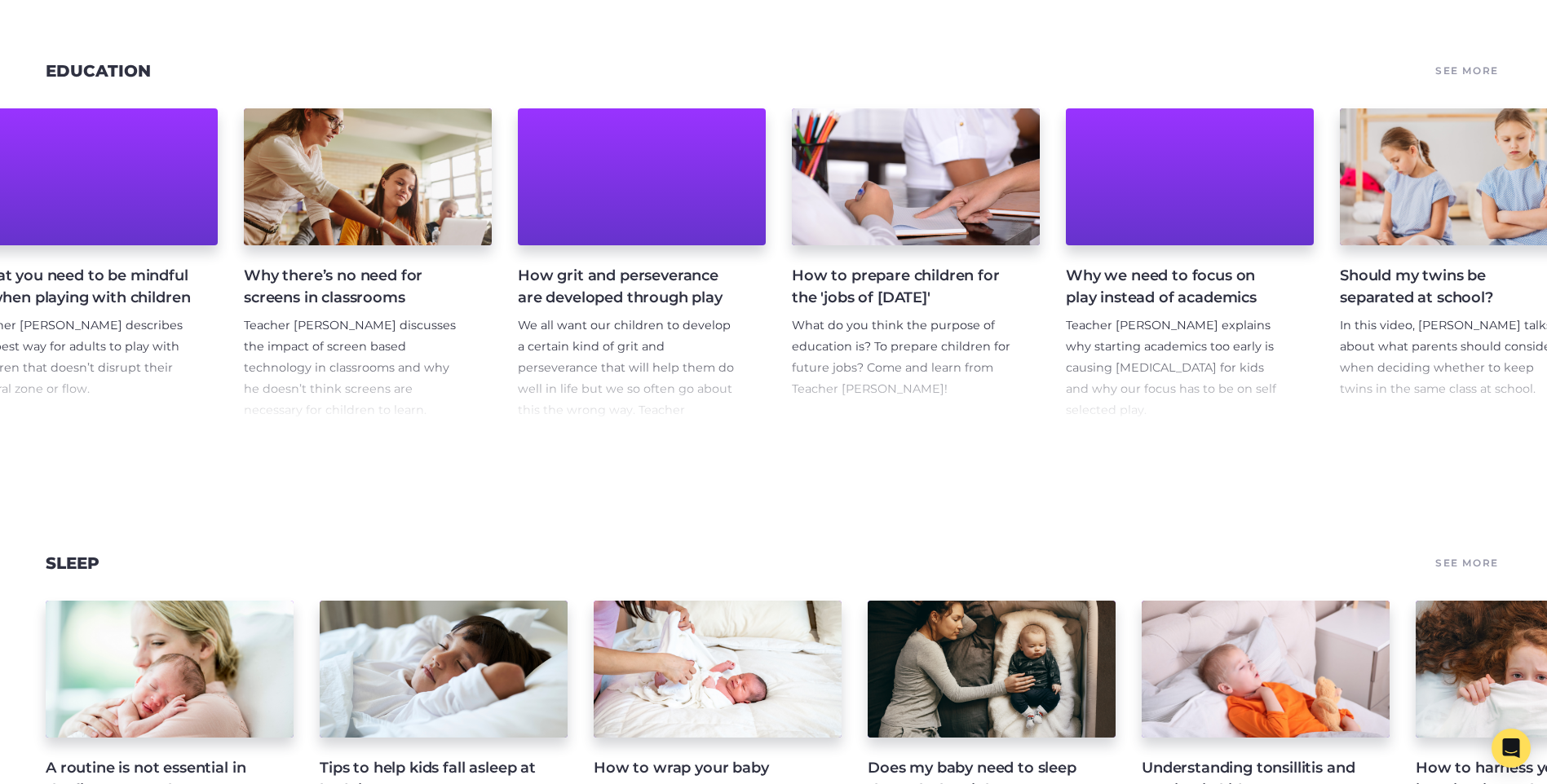
click at [1182, 309] on h4 "Why we need to focus on play instead of academics" at bounding box center [1177, 287] width 222 height 44
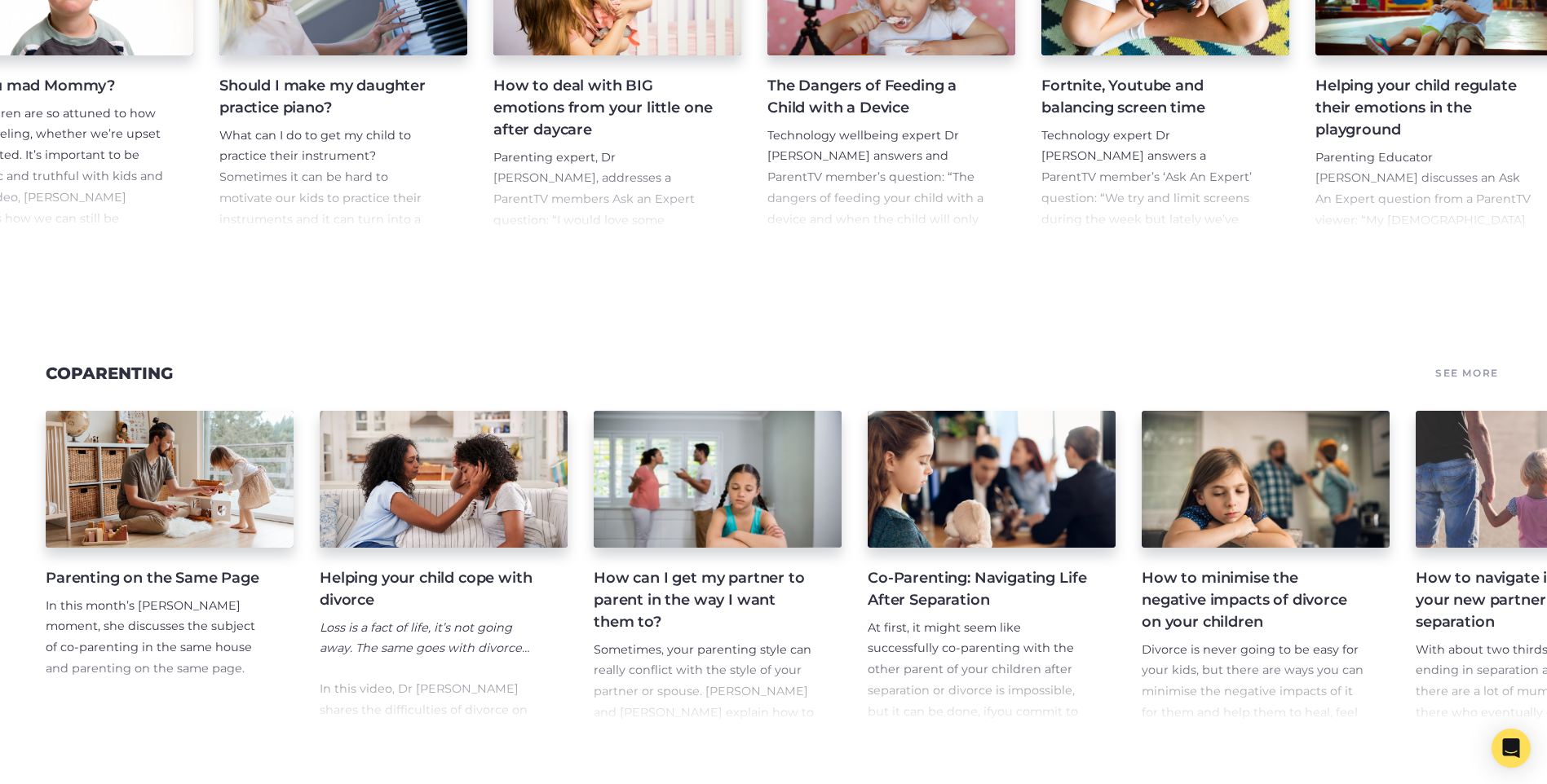
scroll to position [0, 652]
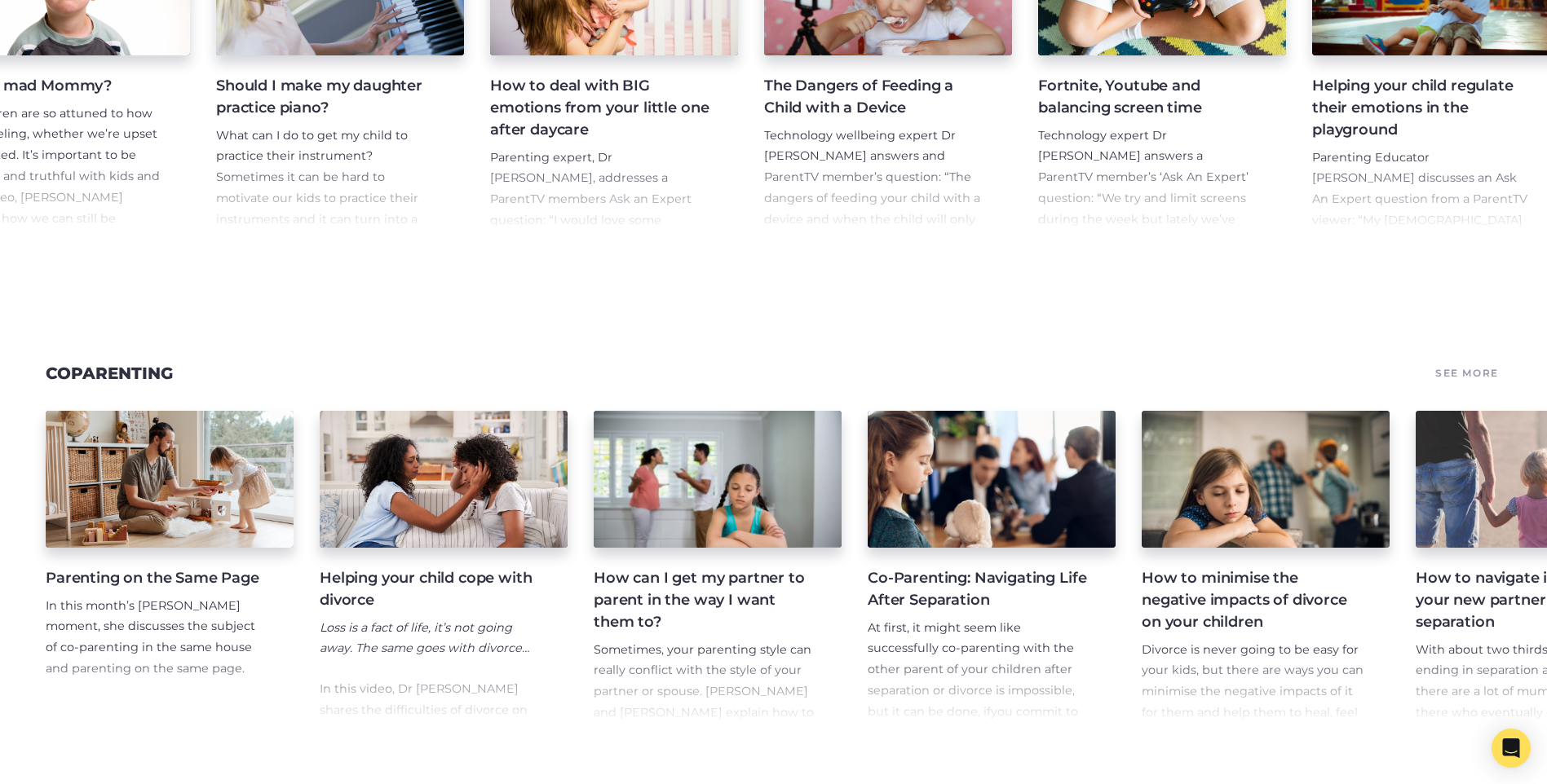
click at [585, 141] on h4 "How to deal with BIG emotions from your little one after daycare" at bounding box center [602, 108] width 222 height 66
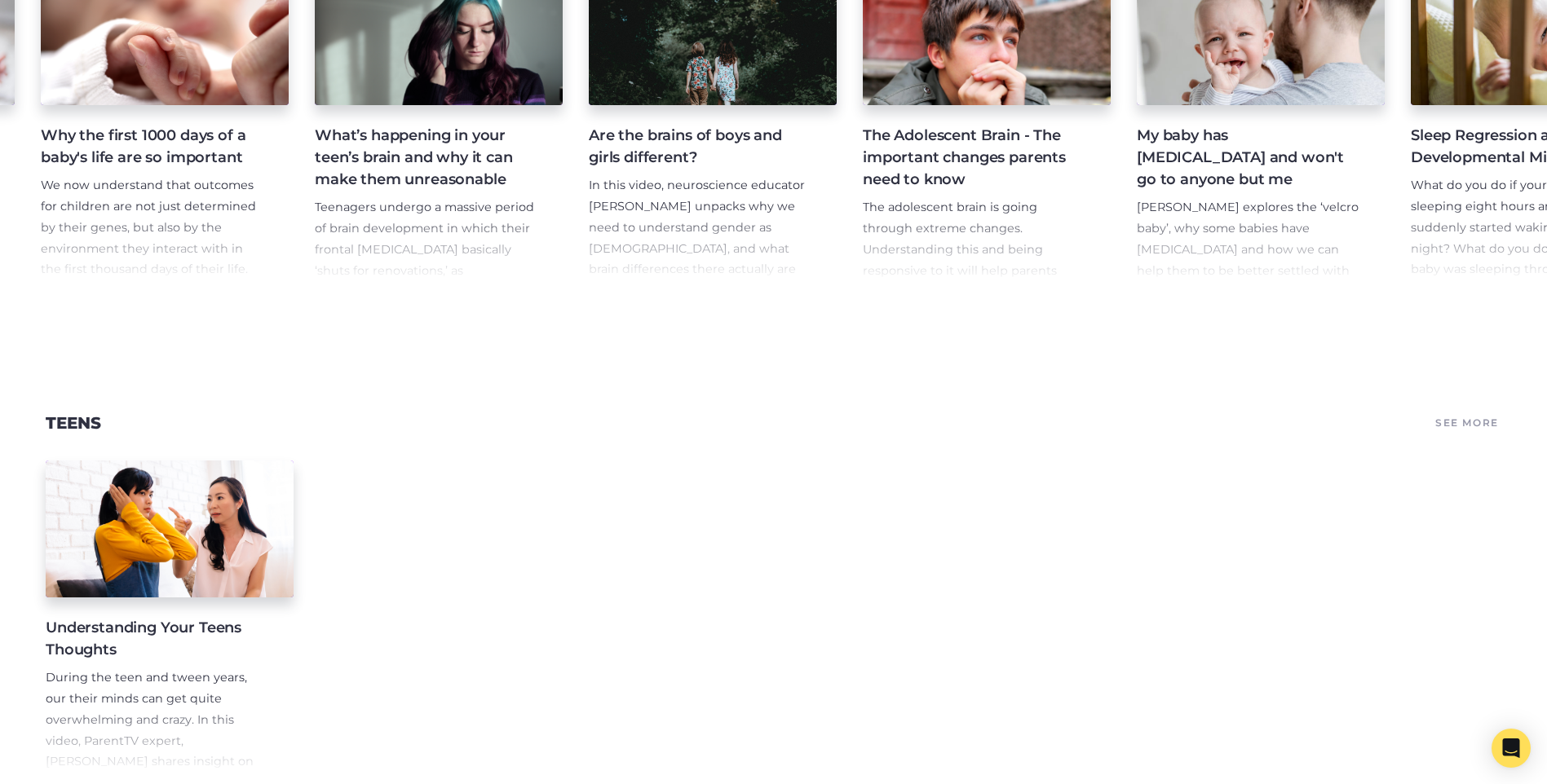
scroll to position [0, 7408]
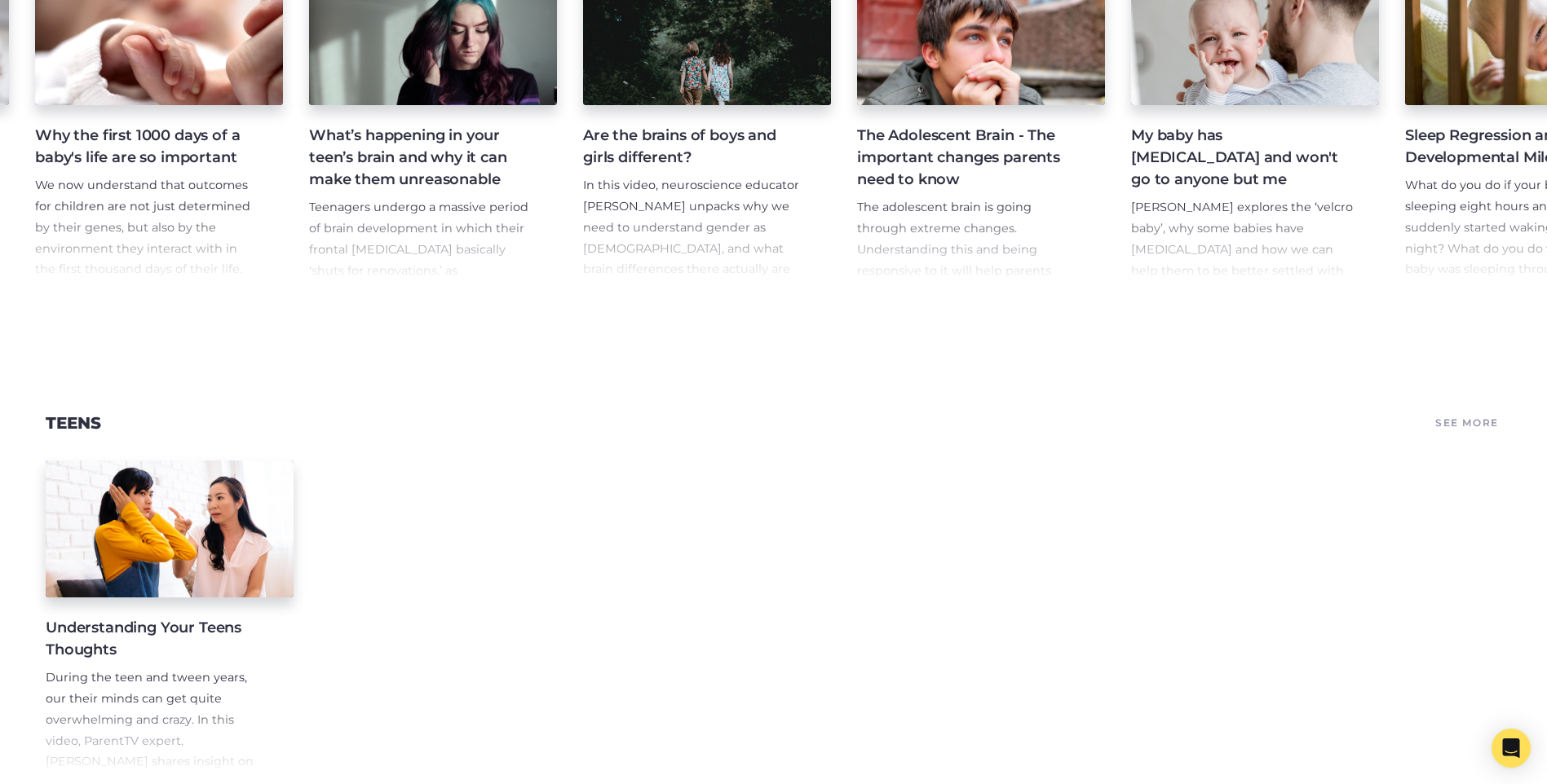
click at [671, 169] on h4 "Are the brains of boys and girls different?" at bounding box center [695, 147] width 222 height 44
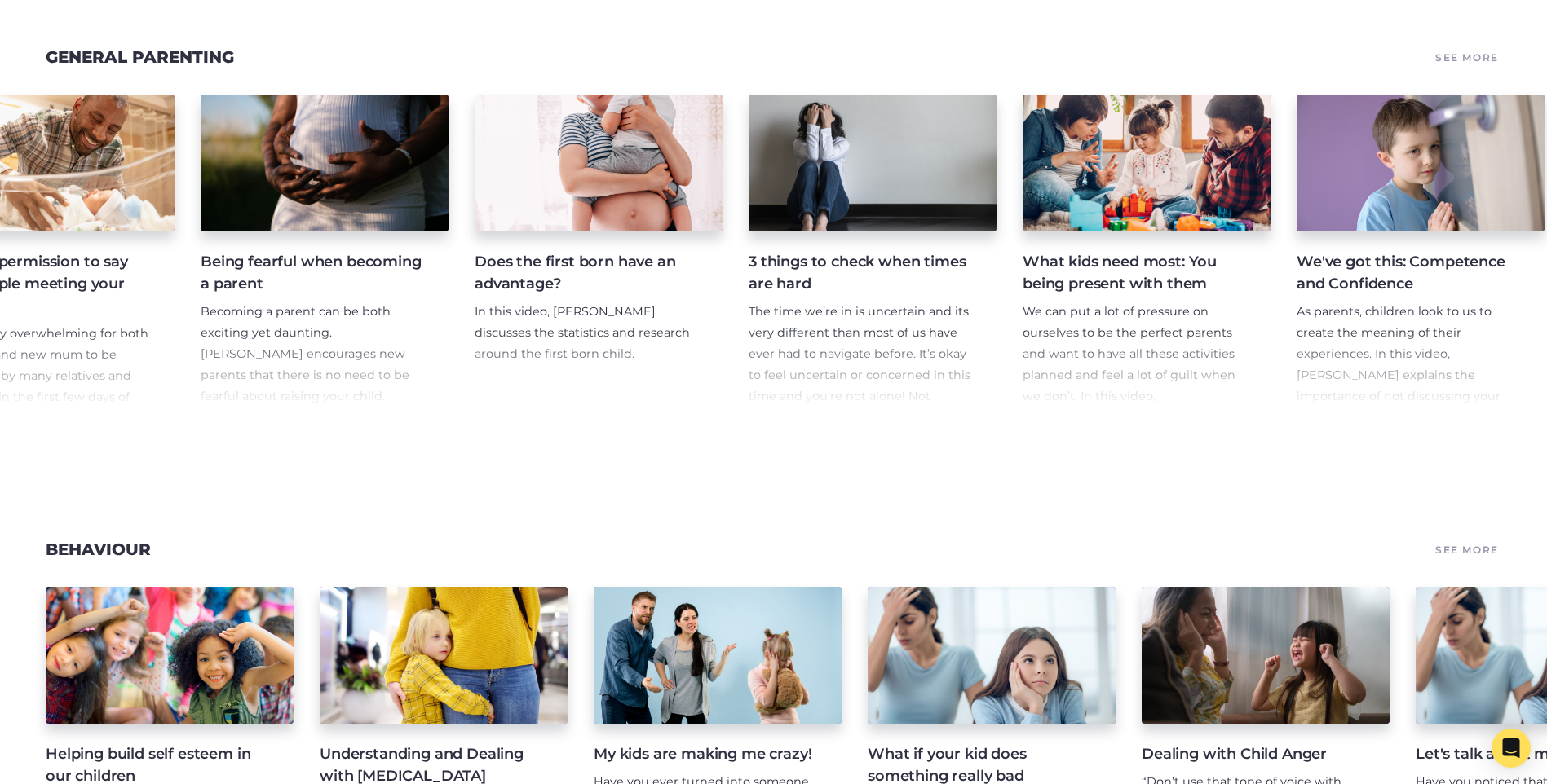
scroll to position [0, 10324]
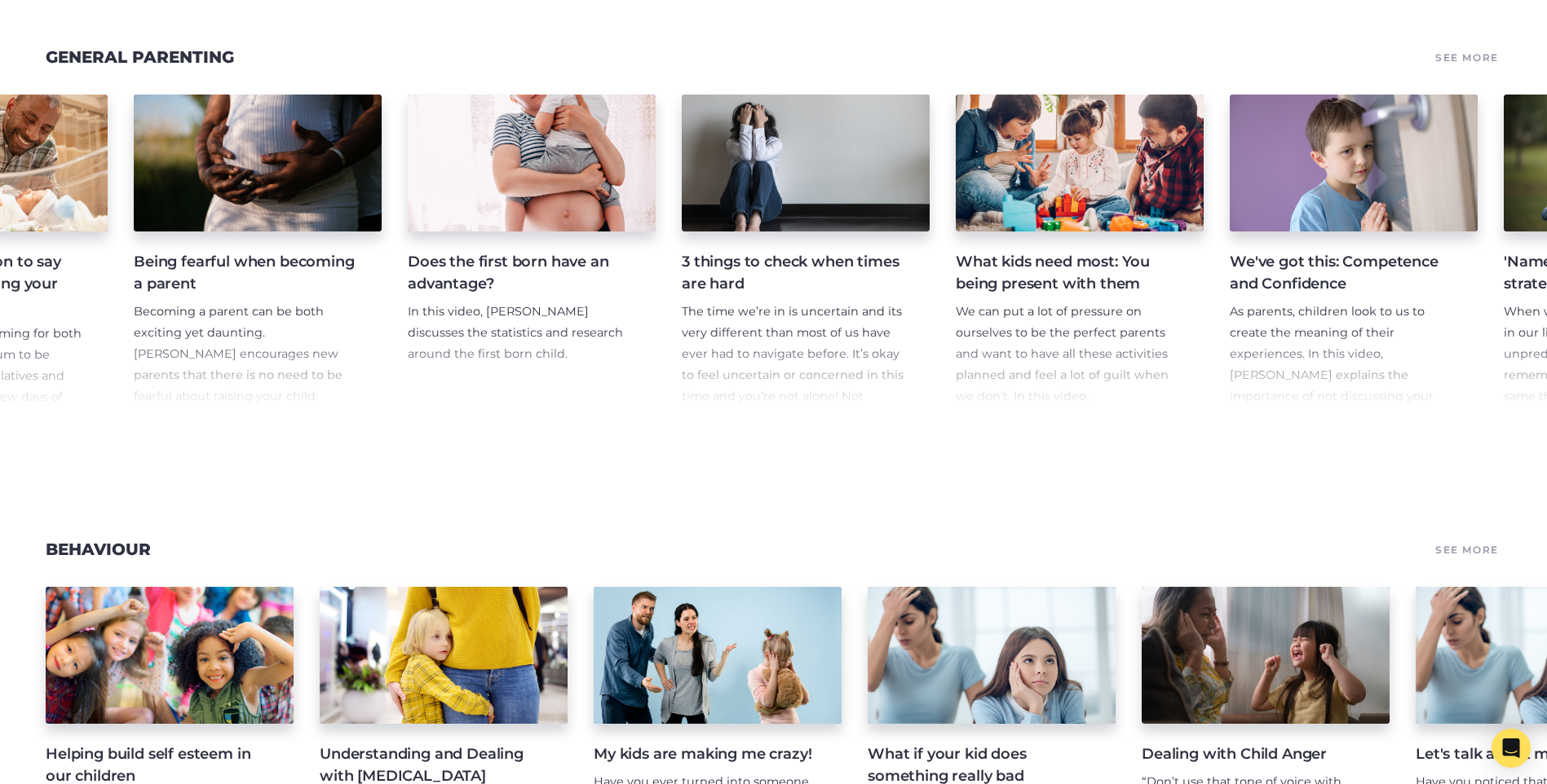
click at [1064, 283] on h4 "What kids need most: You being present with them" at bounding box center [1066, 273] width 222 height 44
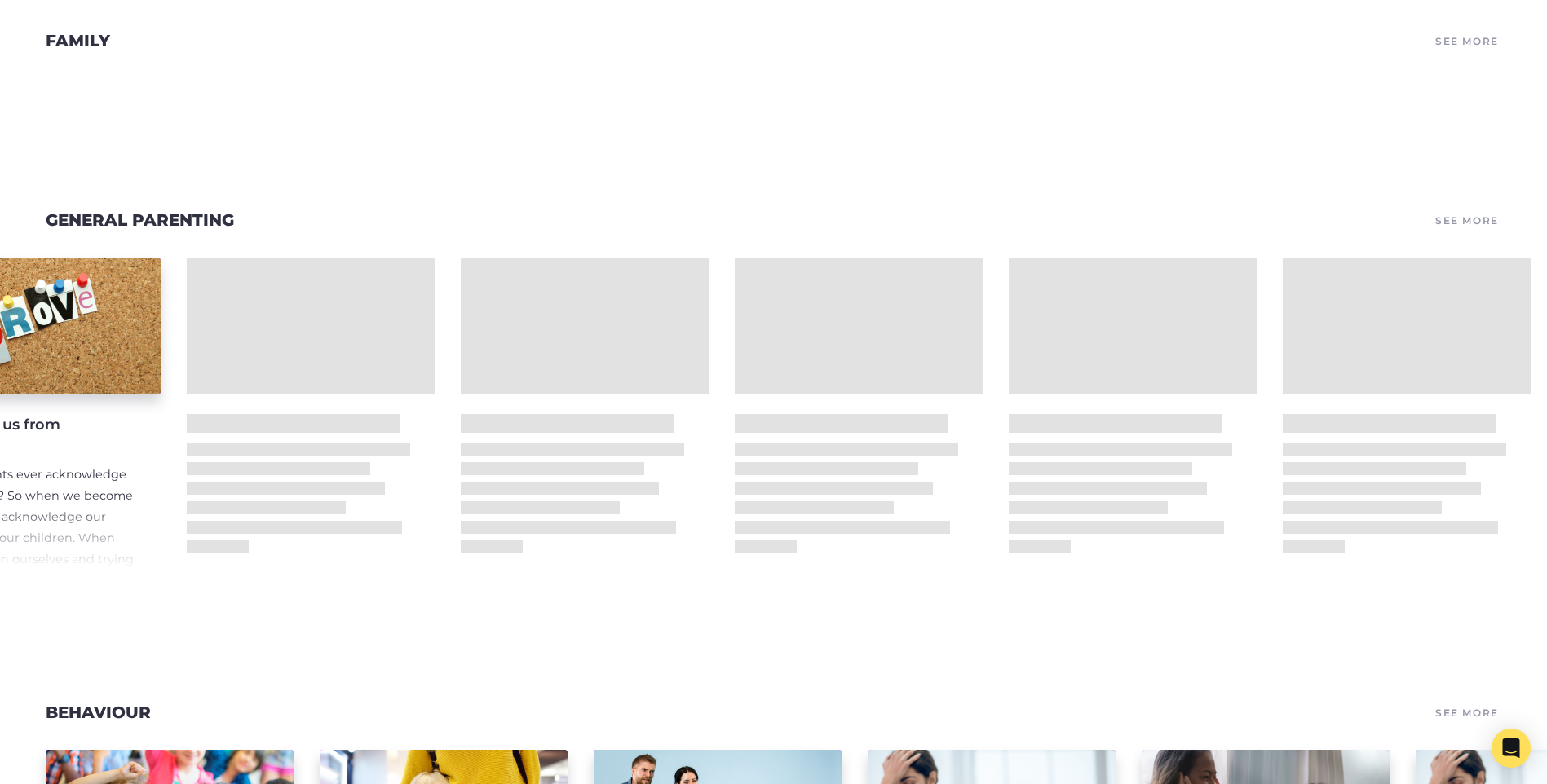
scroll to position [0, 2609]
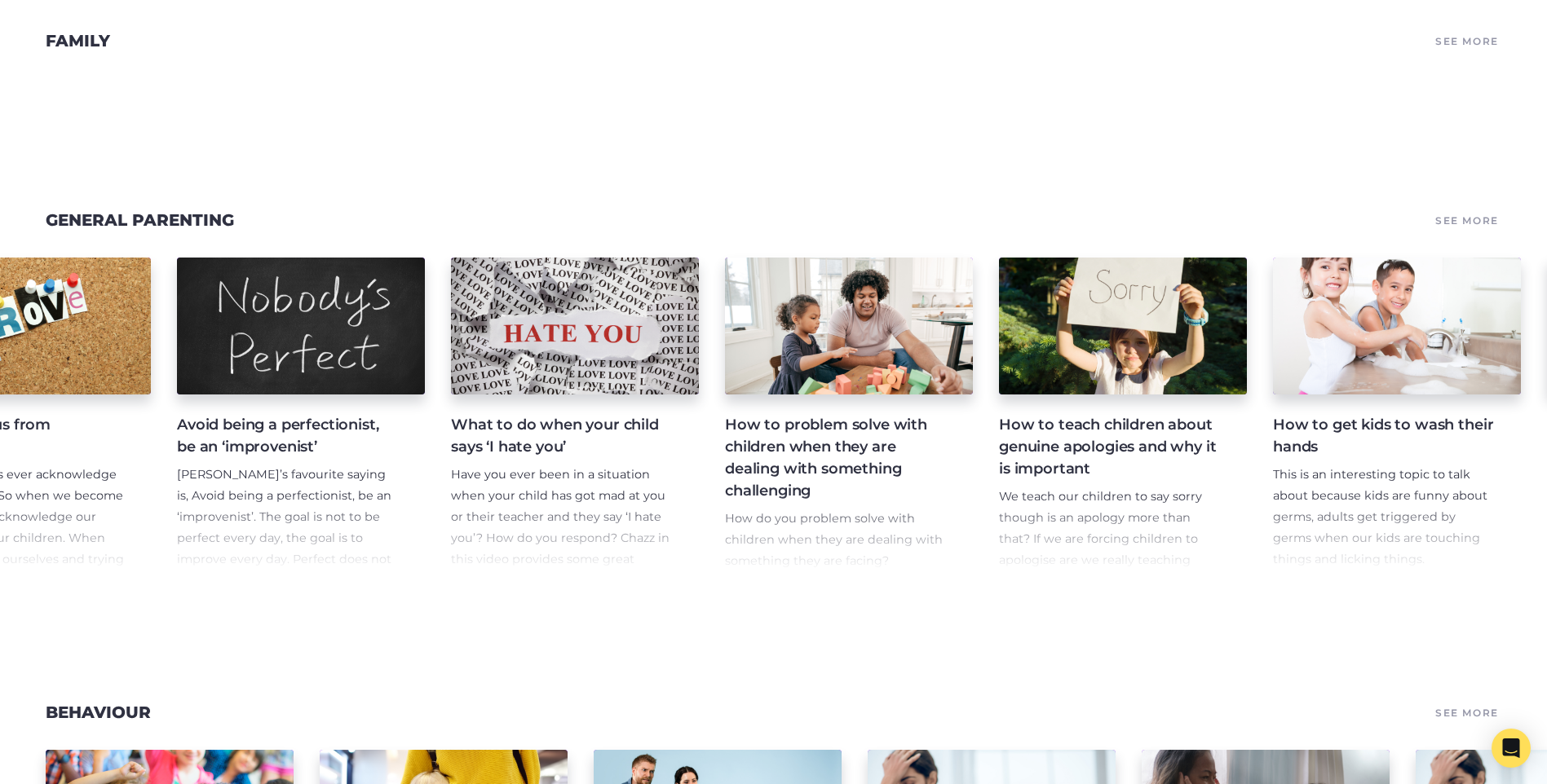
click at [792, 462] on h4 "How to problem solve with children when they are dealing with something challen…" at bounding box center [836, 457] width 222 height 88
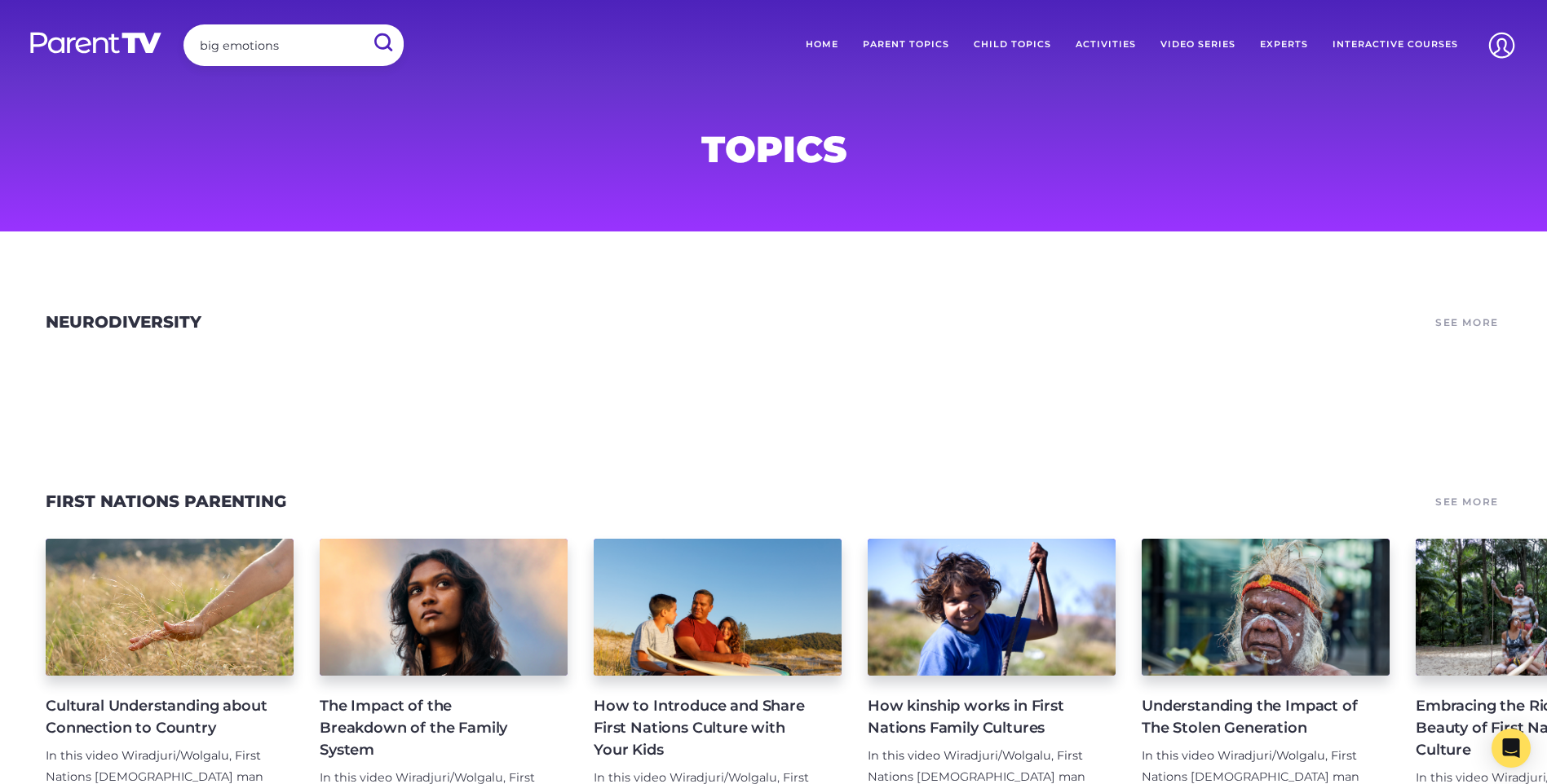
type input "big emotions"
click at [361, 25] on input "submit" at bounding box center [383, 43] width 43 height 37
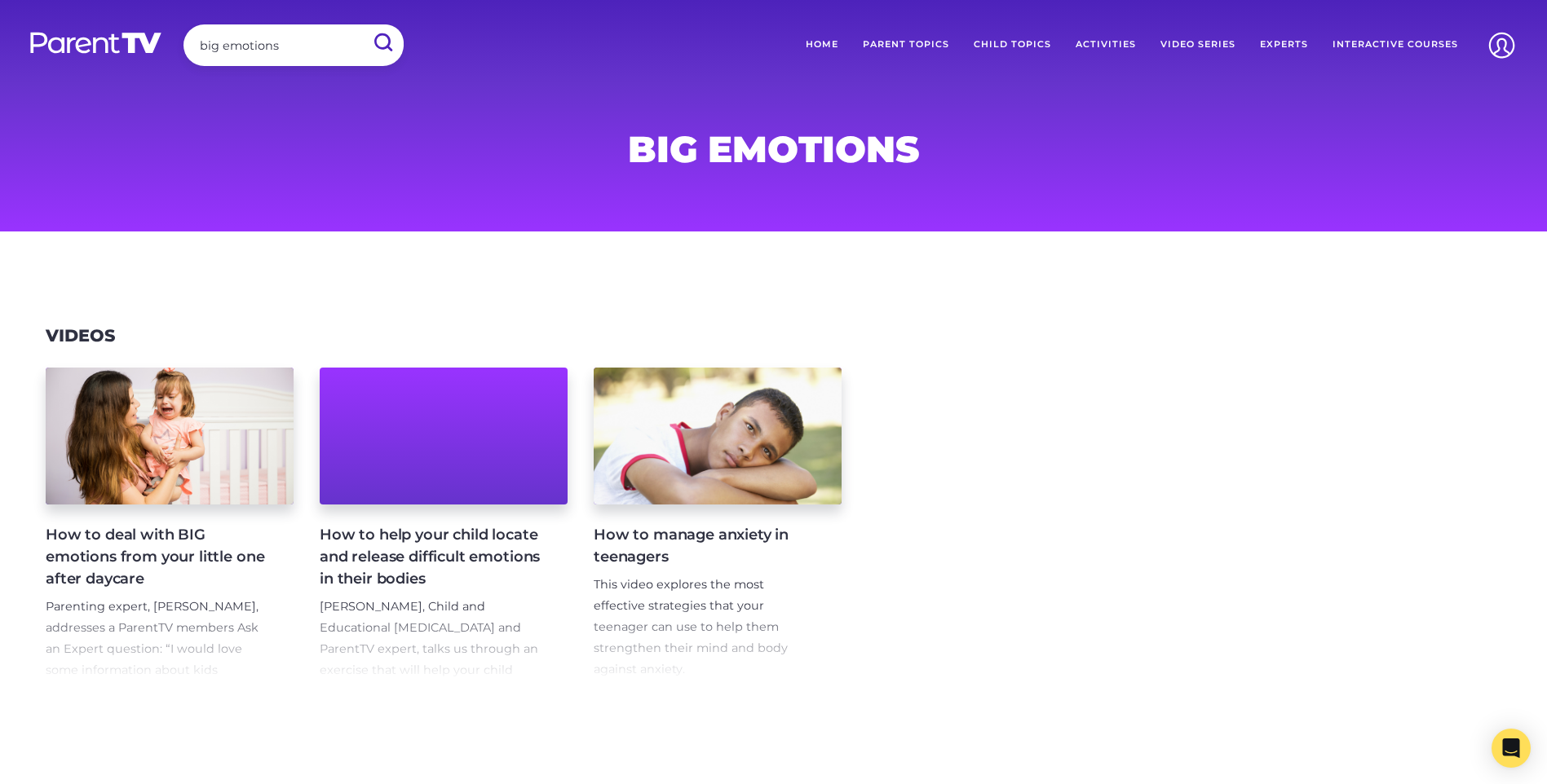
click at [387, 561] on h4 "How to help your child locate and release difficult emotions in their bodies" at bounding box center [430, 557] width 222 height 66
